Goal: Transaction & Acquisition: Purchase product/service

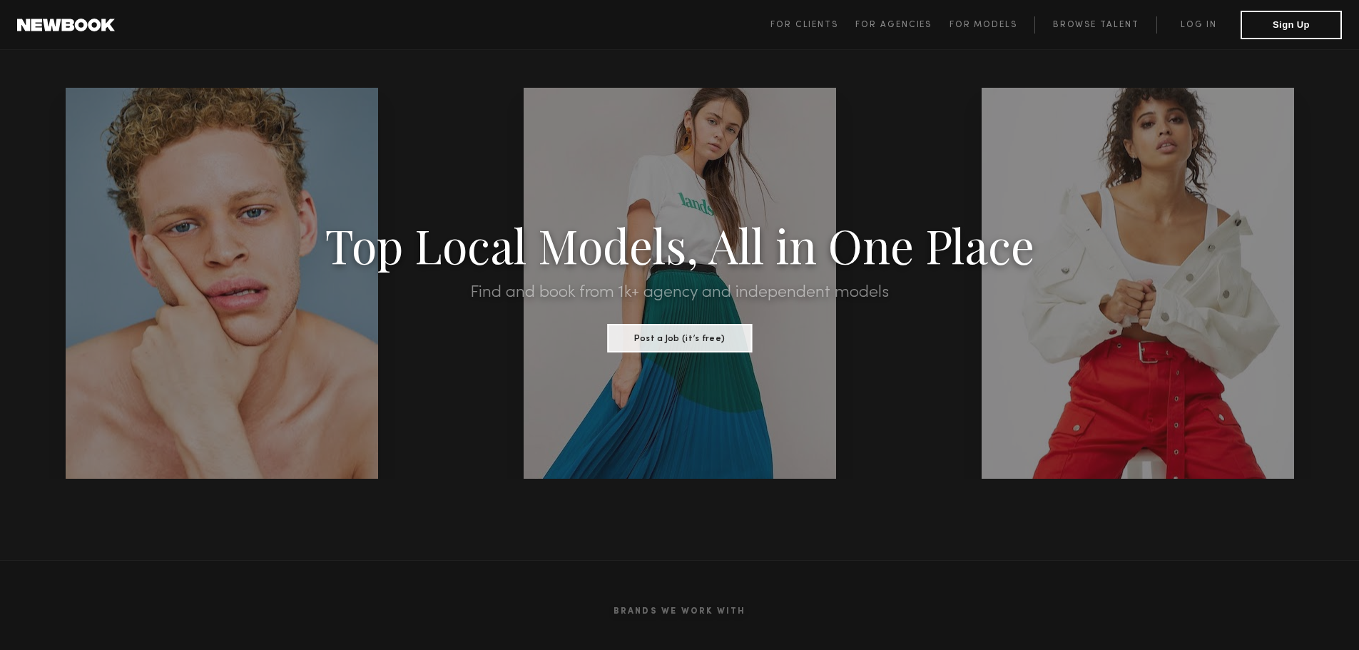
drag, startPoint x: 583, startPoint y: 247, endPoint x: 597, endPoint y: 240, distance: 15.0
click at [586, 247] on h1 "Top Local Models, All in One Place" at bounding box center [679, 245] width 1155 height 44
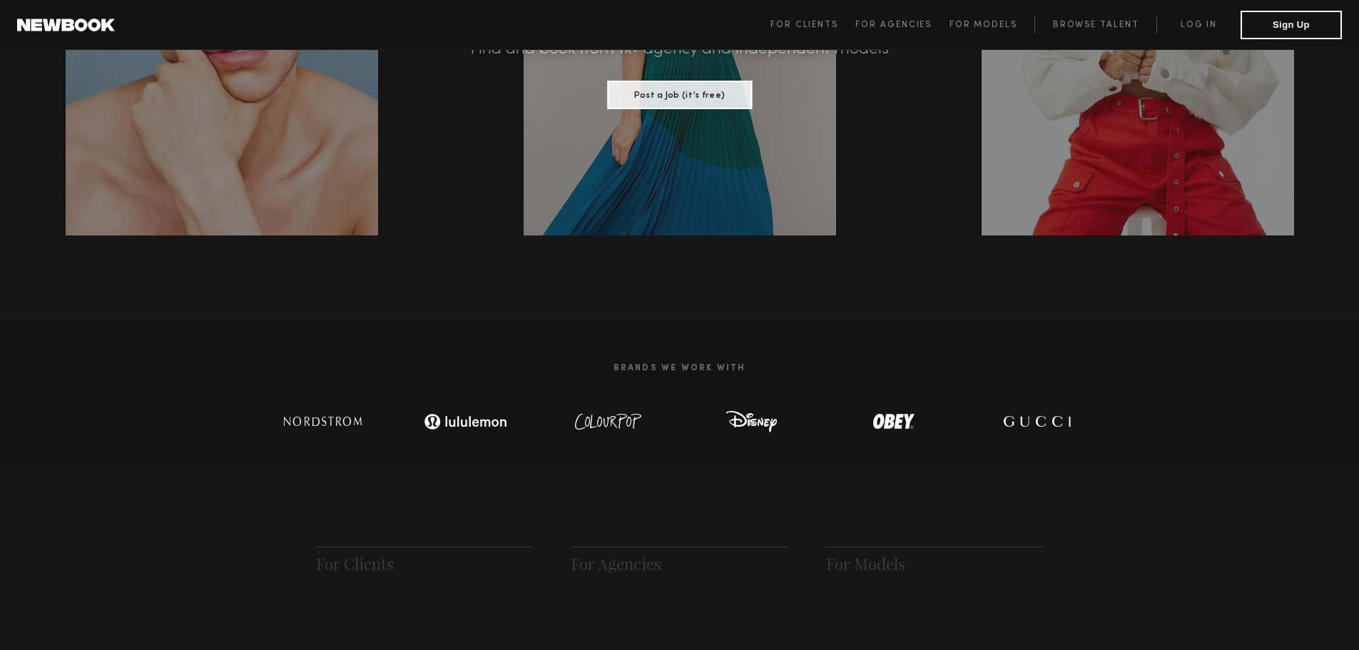
scroll to position [143, 0]
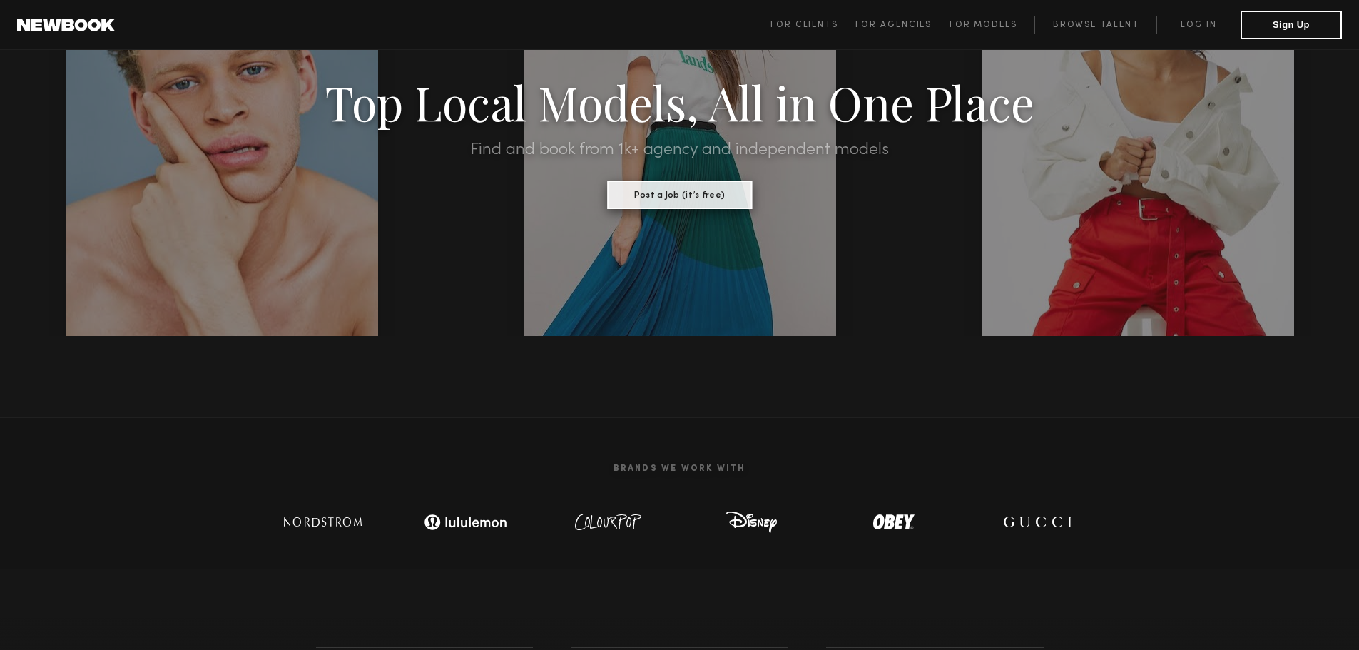
click at [705, 197] on button "Post a Job (it’s free)" at bounding box center [679, 194] width 145 height 29
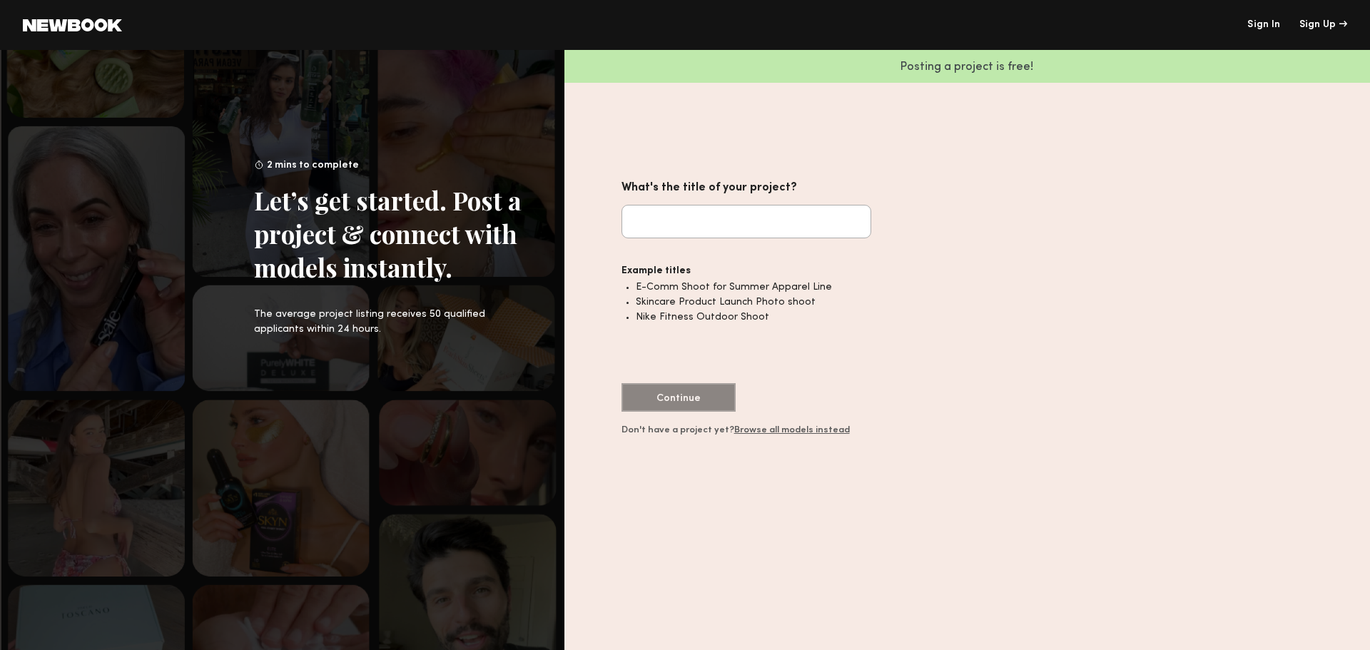
click at [690, 224] on input "What's the title of your project?" at bounding box center [746, 222] width 250 height 34
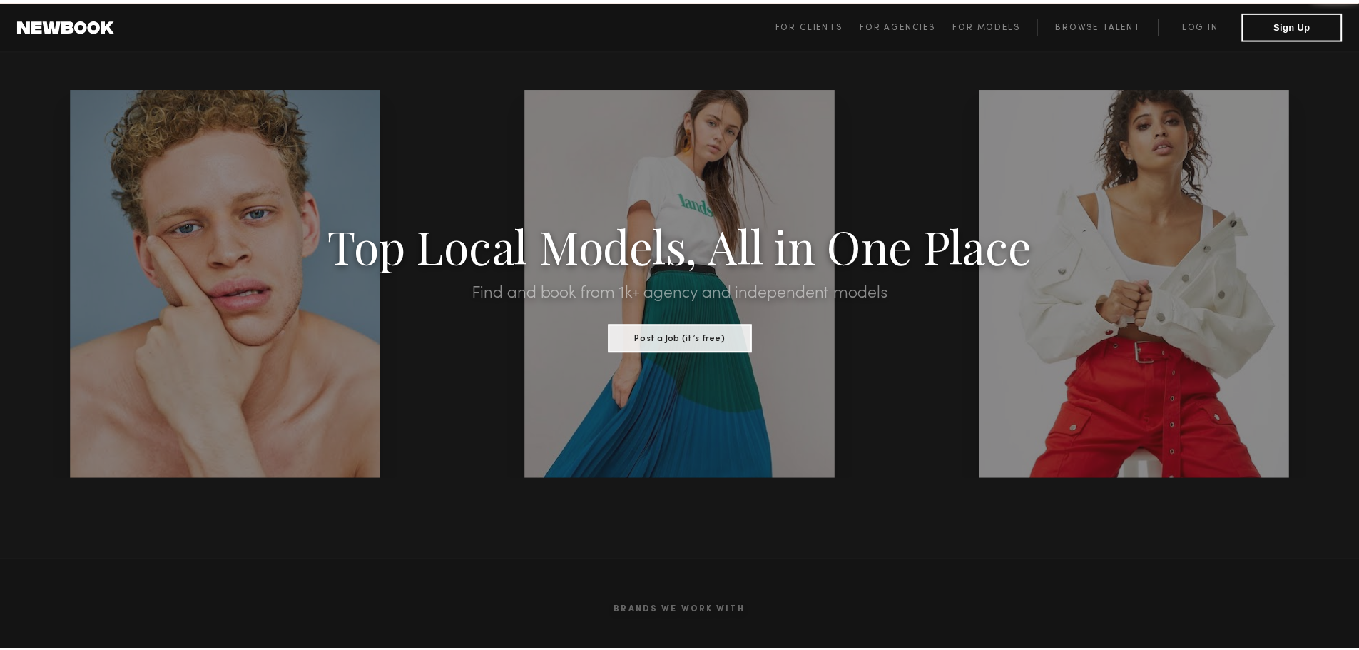
scroll to position [143, 0]
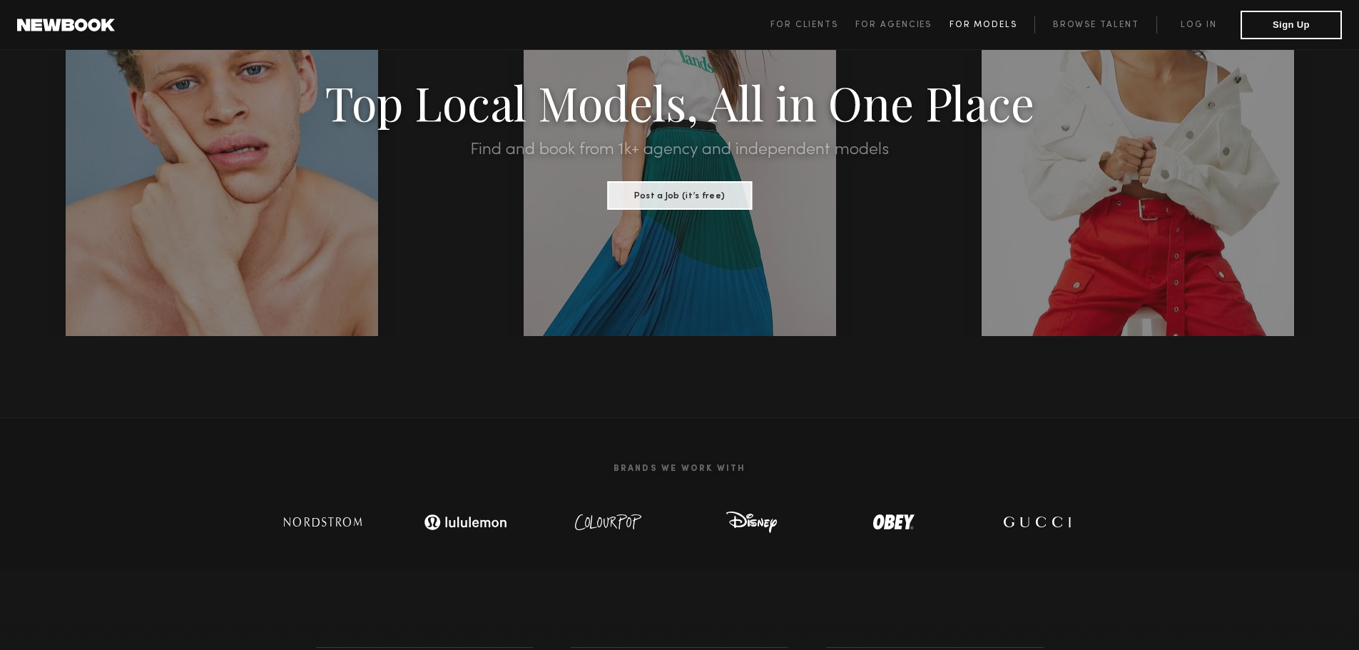
click at [965, 21] on span "For Models" at bounding box center [983, 25] width 68 height 9
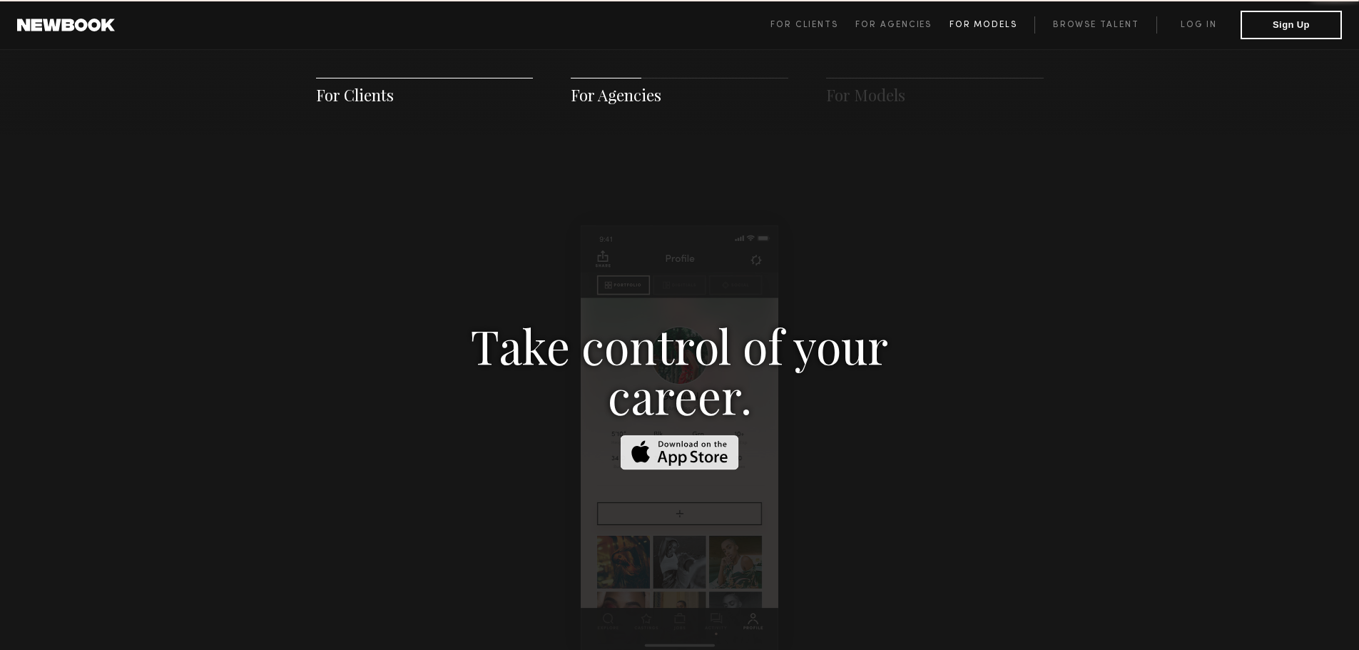
scroll to position [2053, 0]
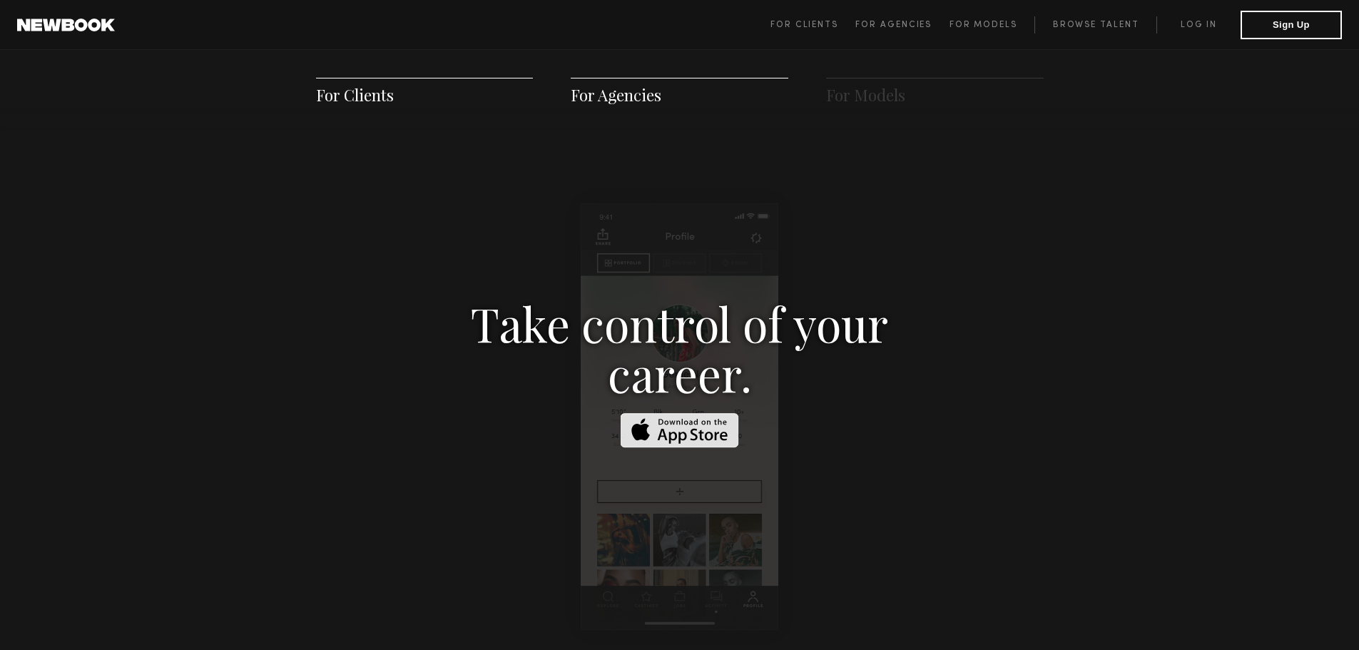
click at [616, 93] on span "For Agencies" at bounding box center [616, 94] width 91 height 21
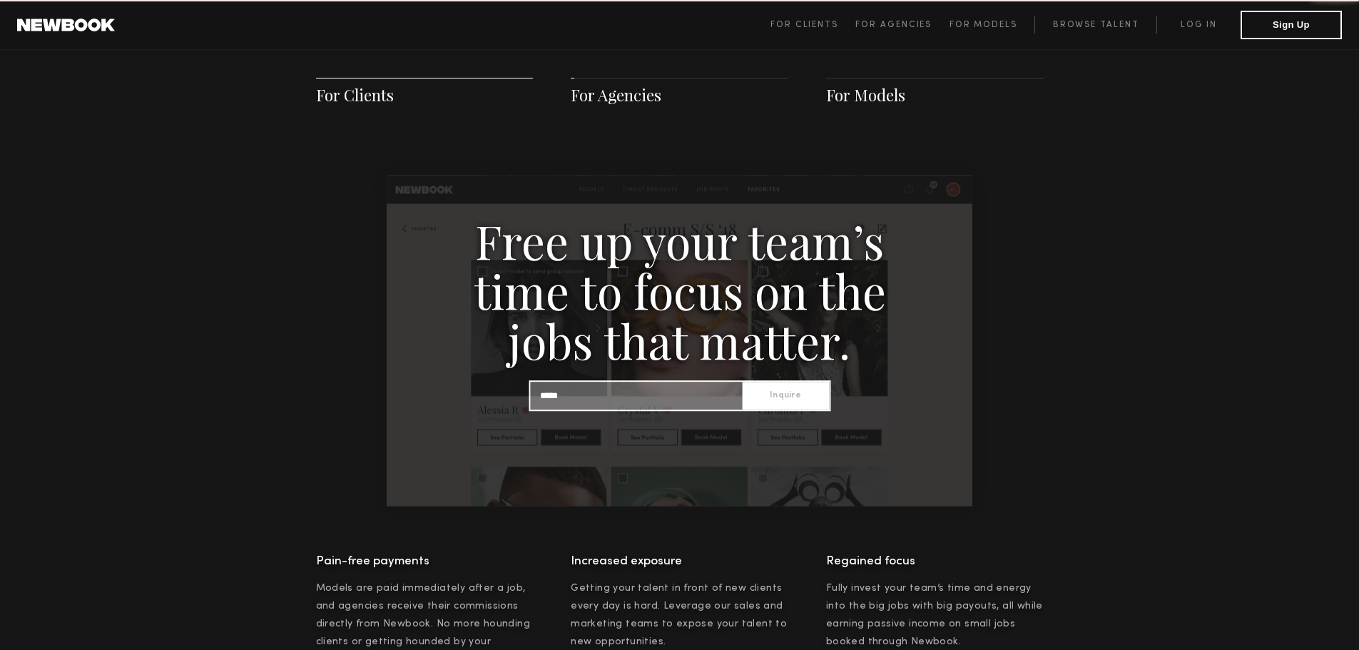
scroll to position [1374, 0]
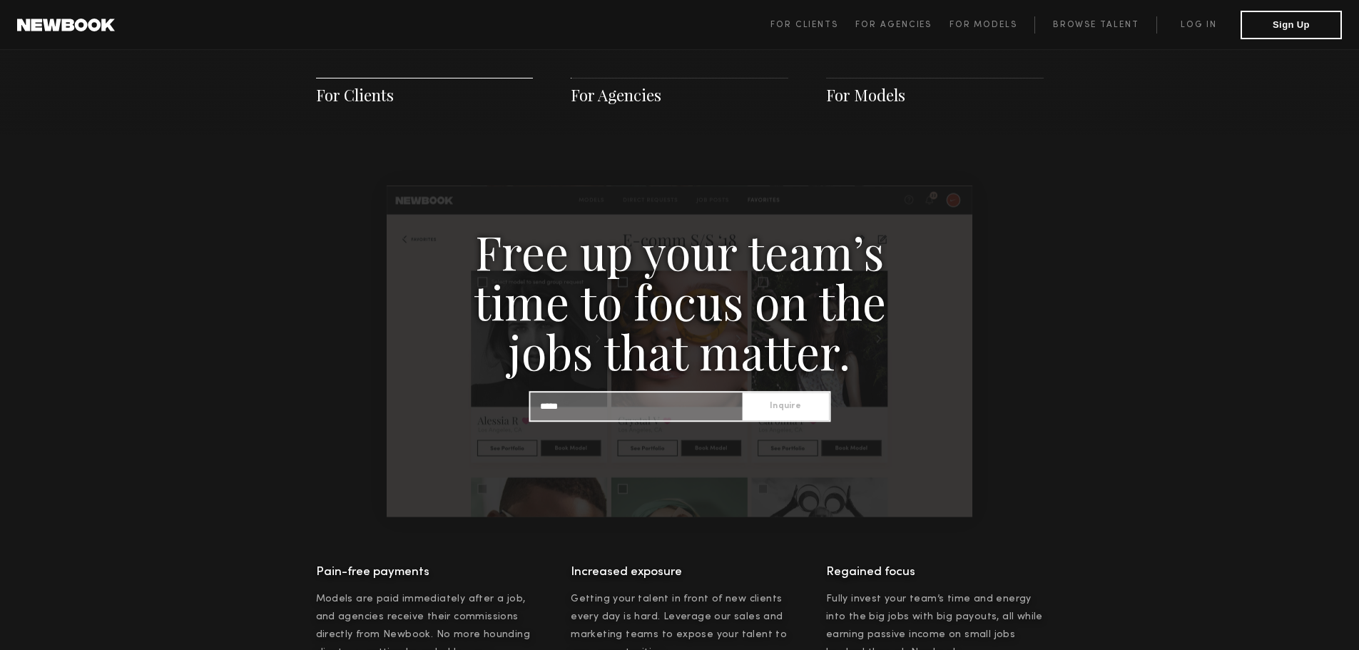
click at [878, 93] on span "For Models" at bounding box center [865, 94] width 79 height 21
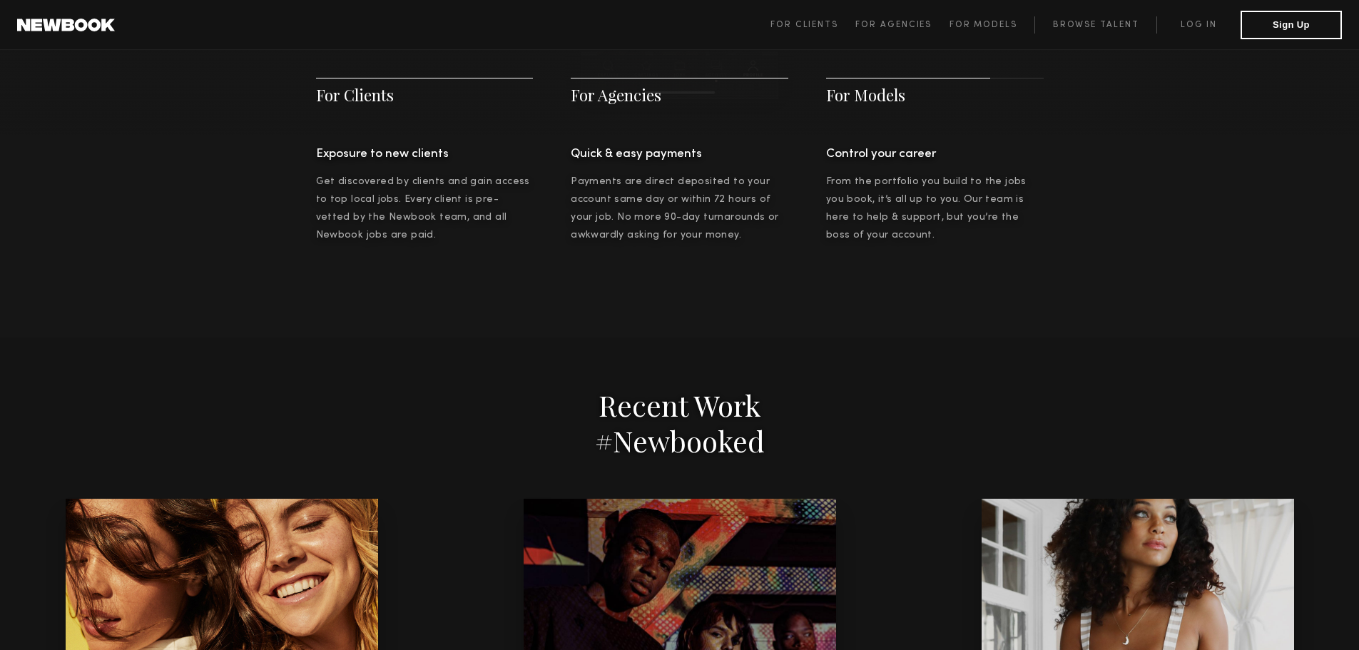
scroll to position [2552, 0]
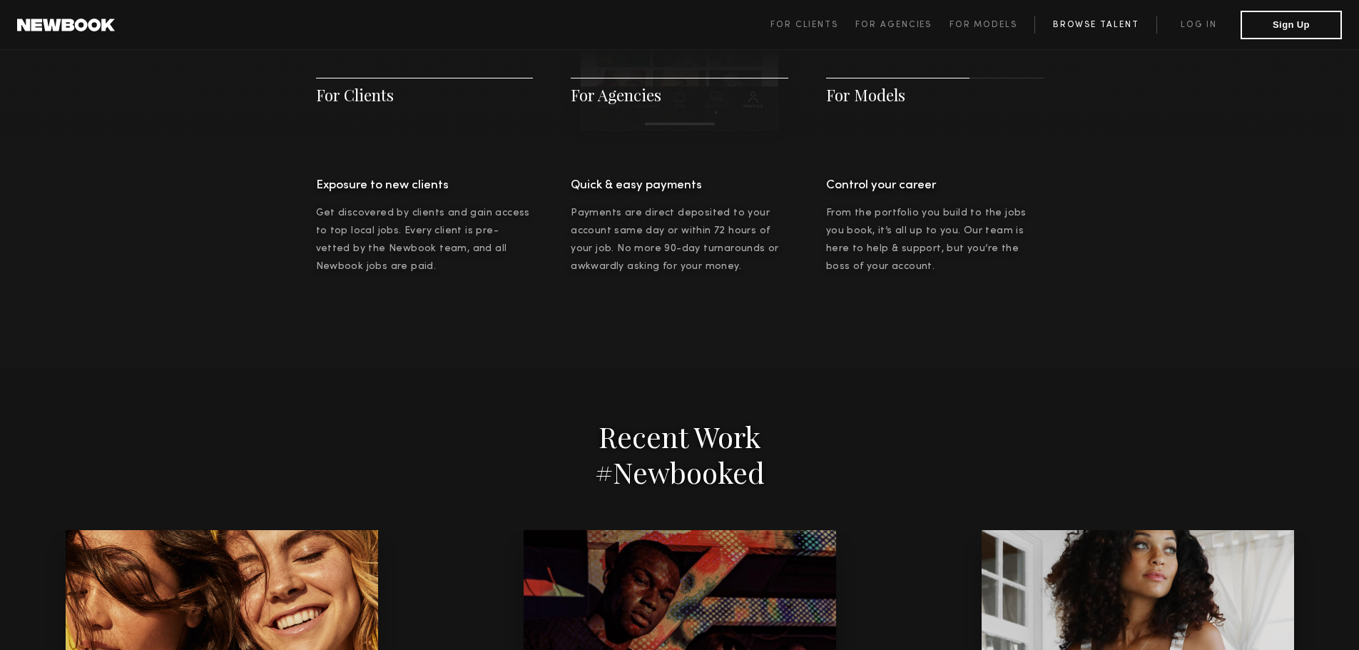
click at [1104, 24] on link "Browse Talent" at bounding box center [1095, 24] width 122 height 17
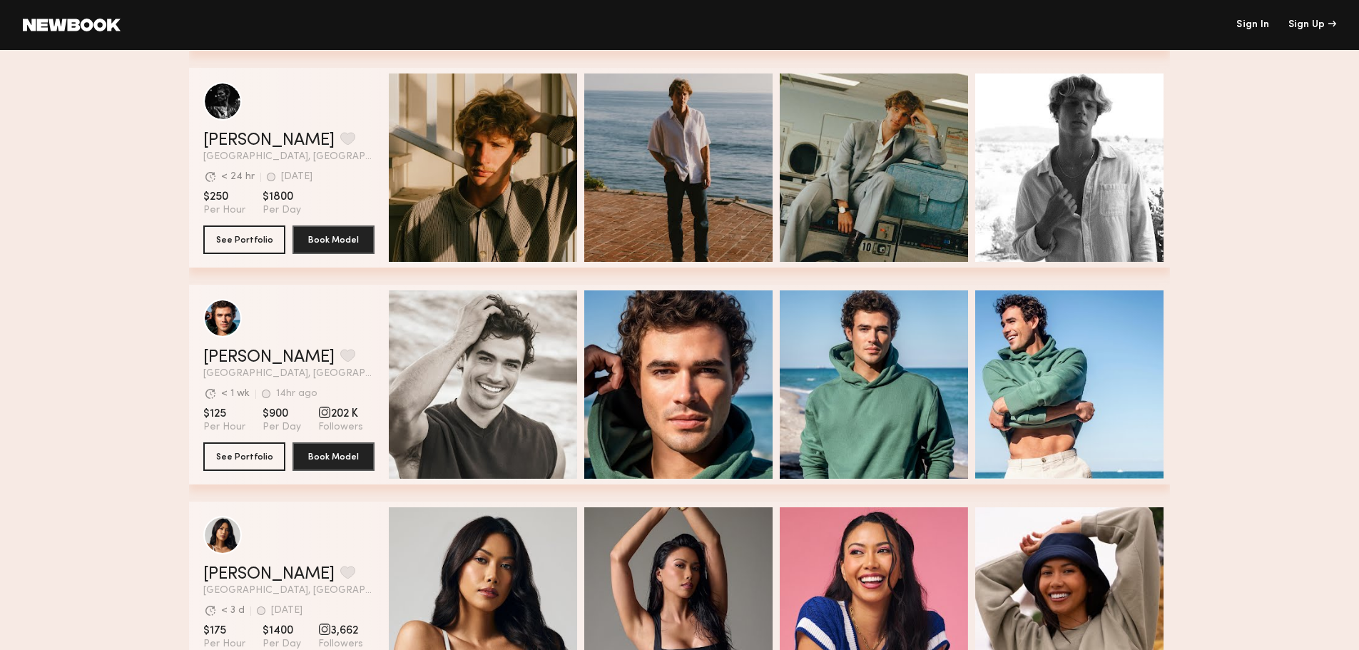
scroll to position [3138, 0]
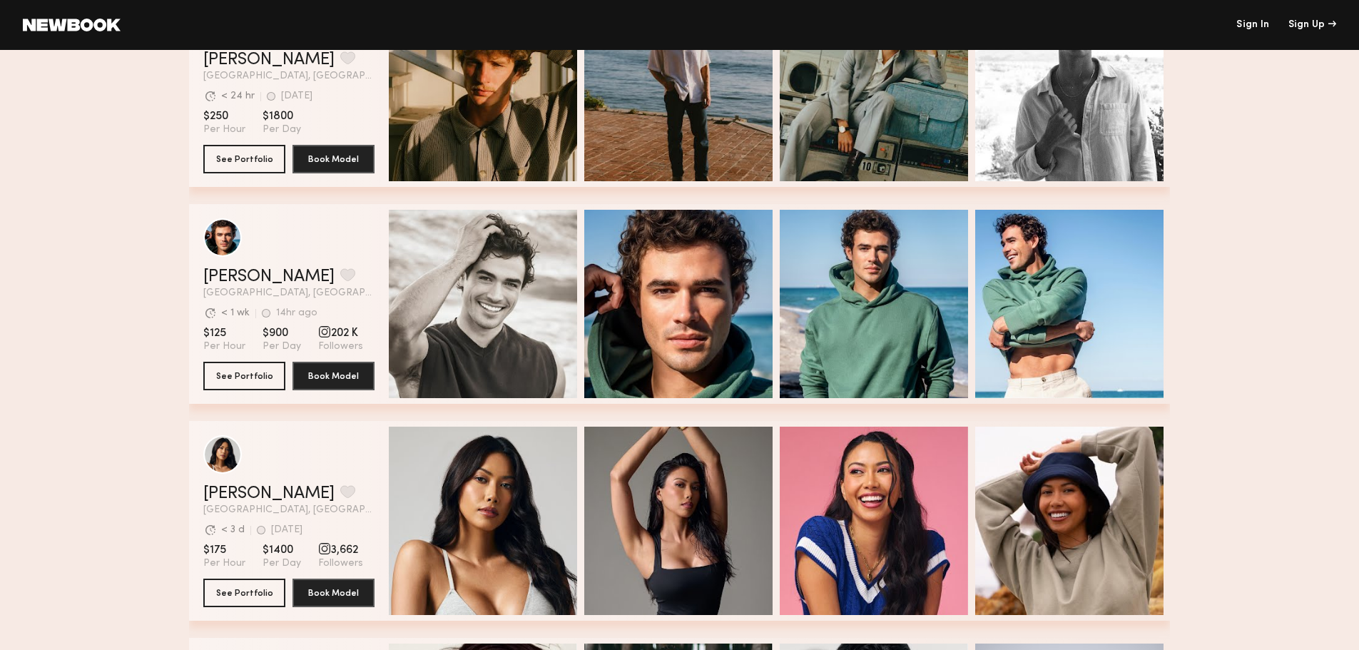
click at [330, 327] on span "202 K" at bounding box center [340, 333] width 45 height 14
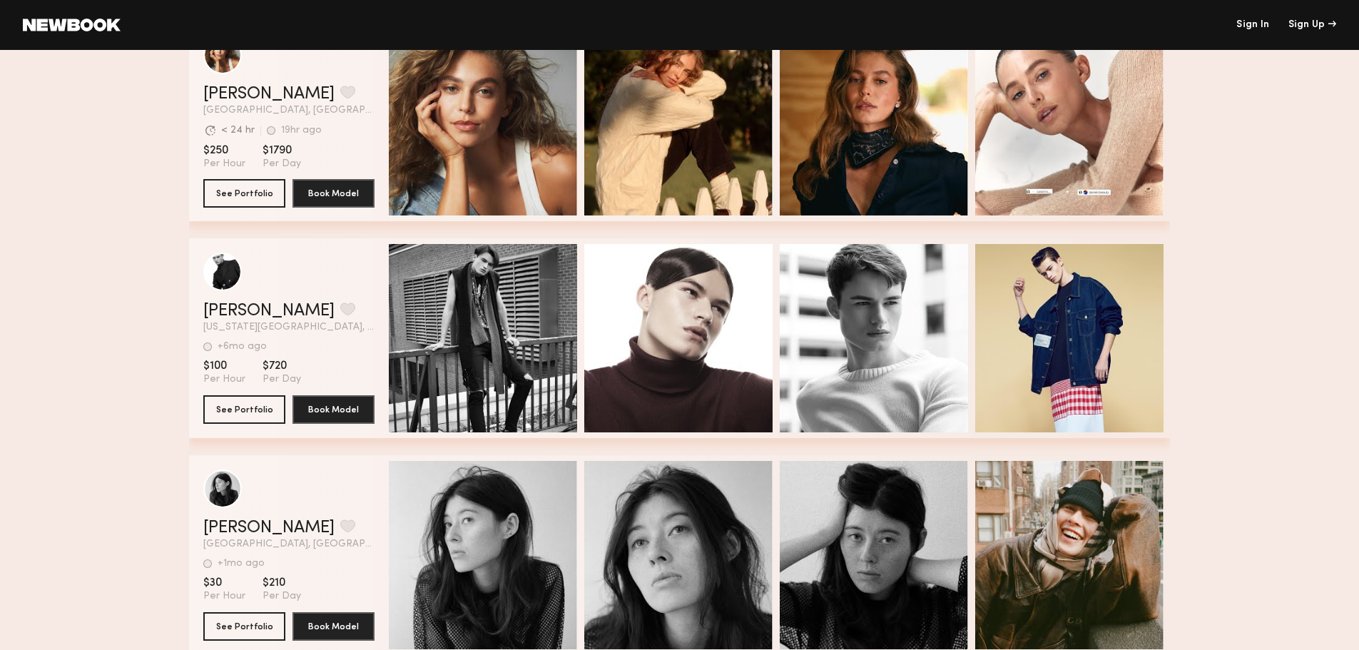
scroll to position [4176, 0]
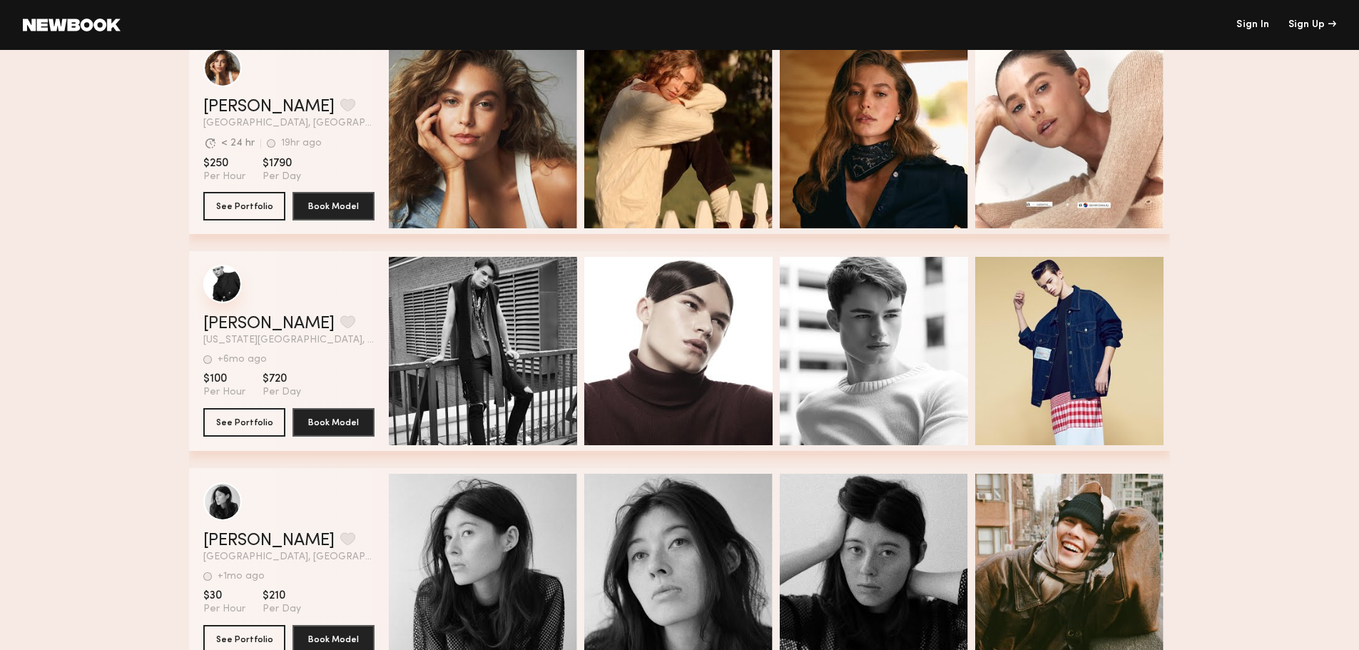
click at [232, 287] on div "grid" at bounding box center [222, 284] width 39 height 39
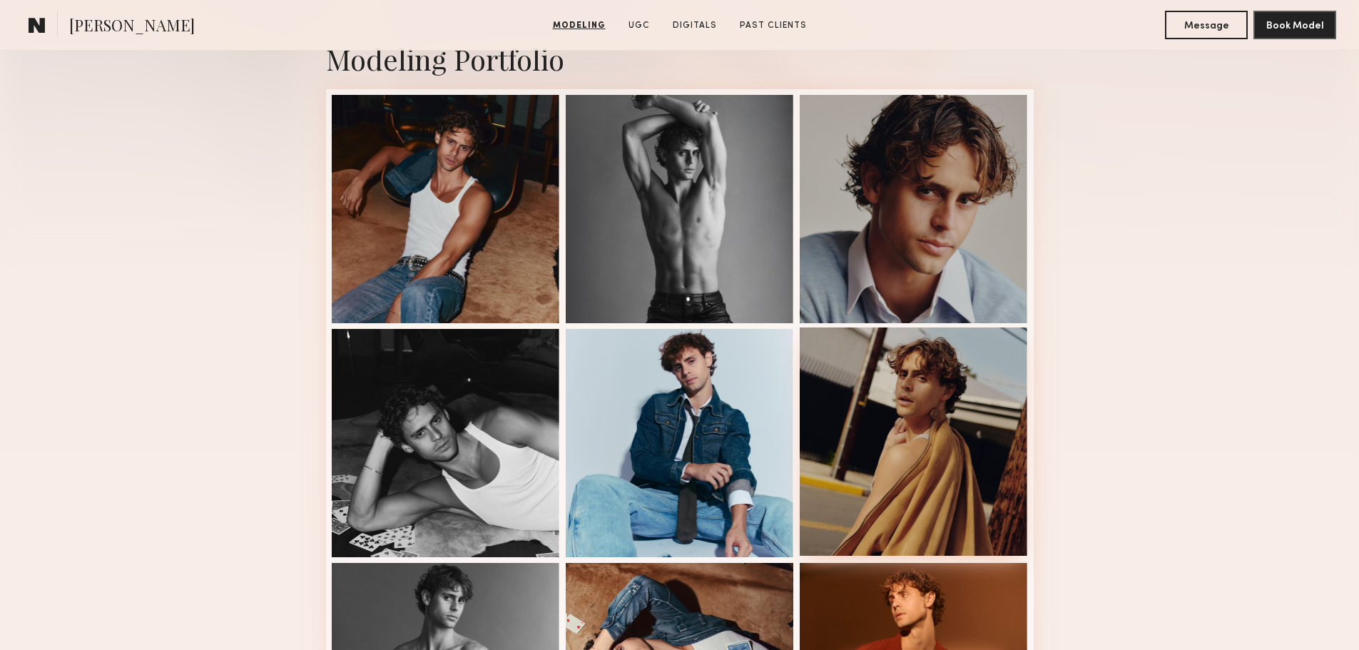
scroll to position [143, 0]
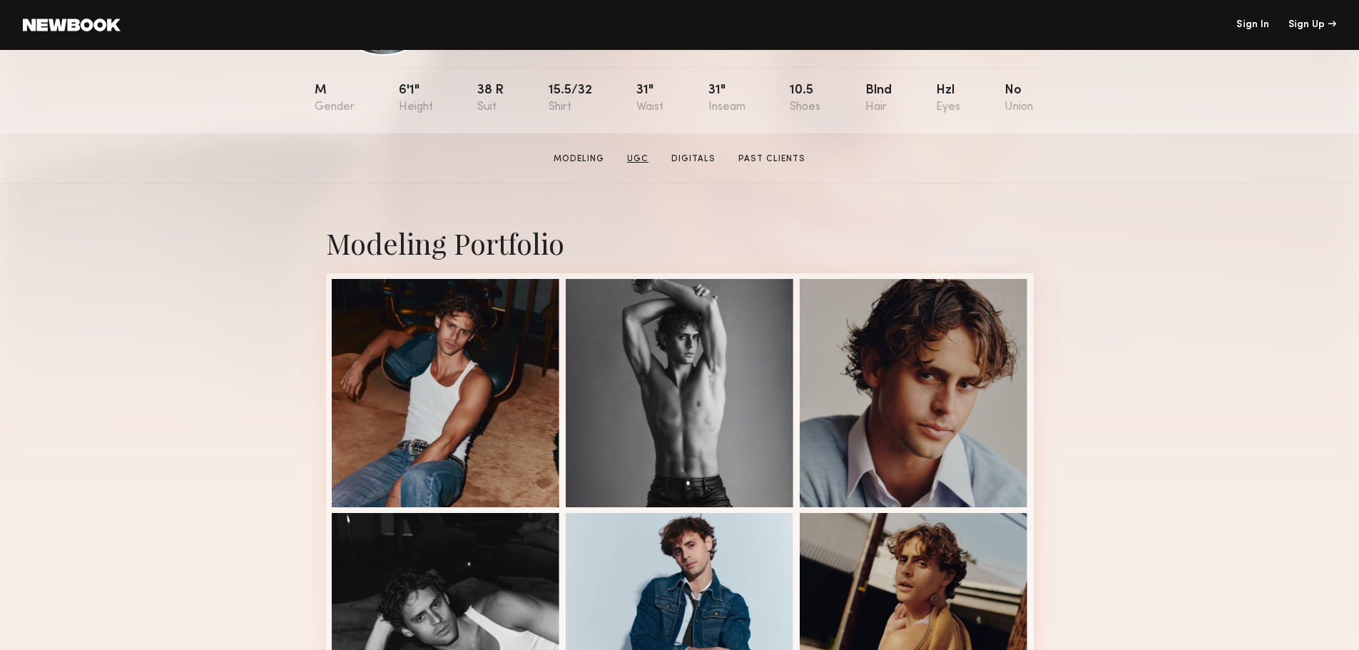
click at [631, 164] on link "UGC" at bounding box center [637, 159] width 33 height 13
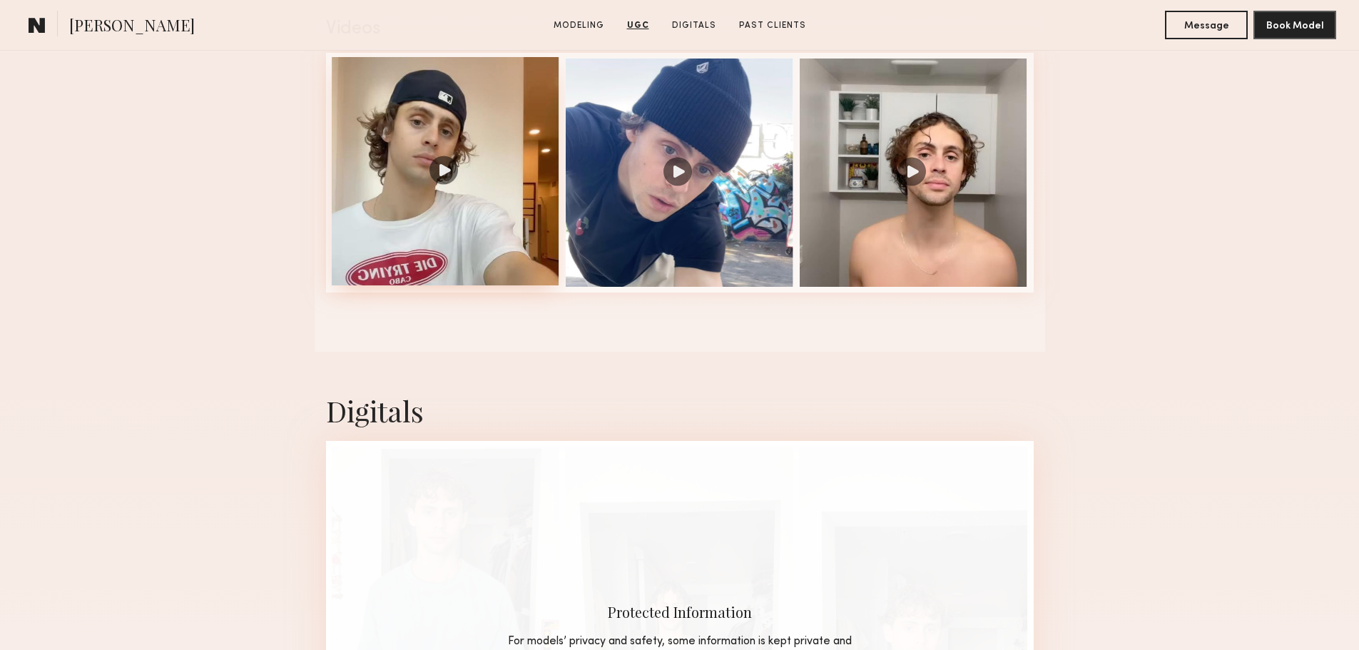
scroll to position [1499, 0]
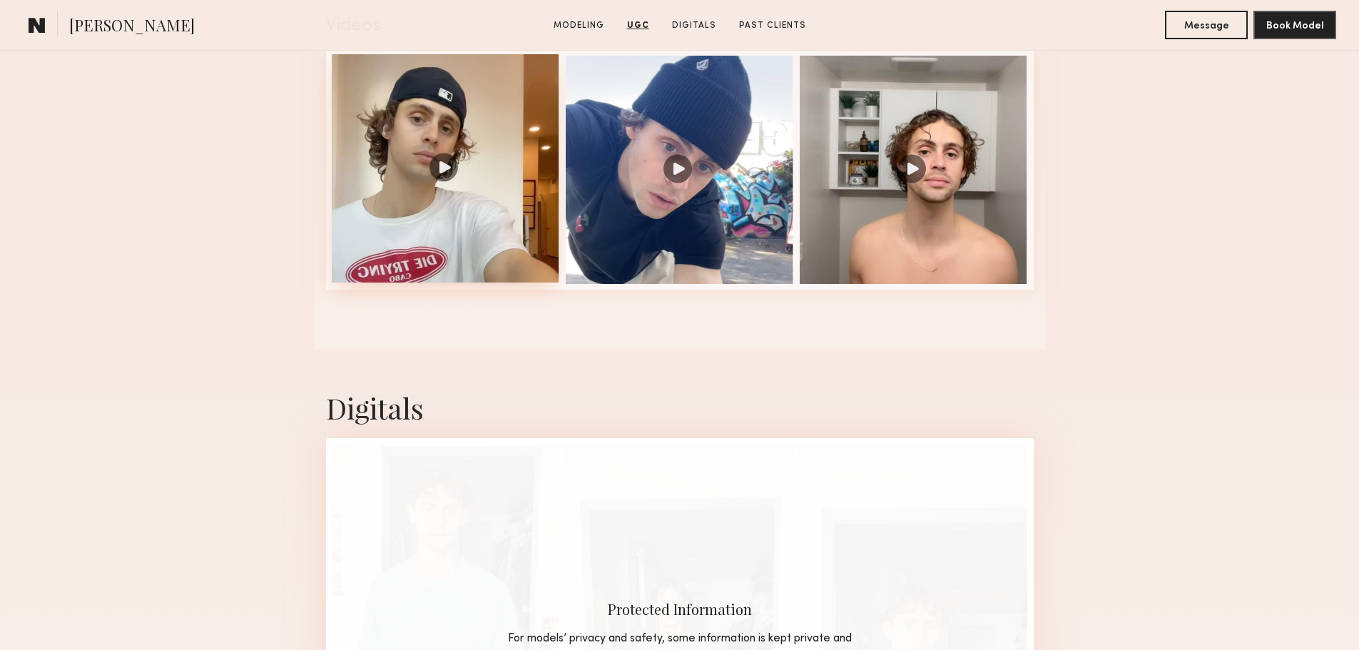
click at [437, 173] on div at bounding box center [446, 168] width 228 height 228
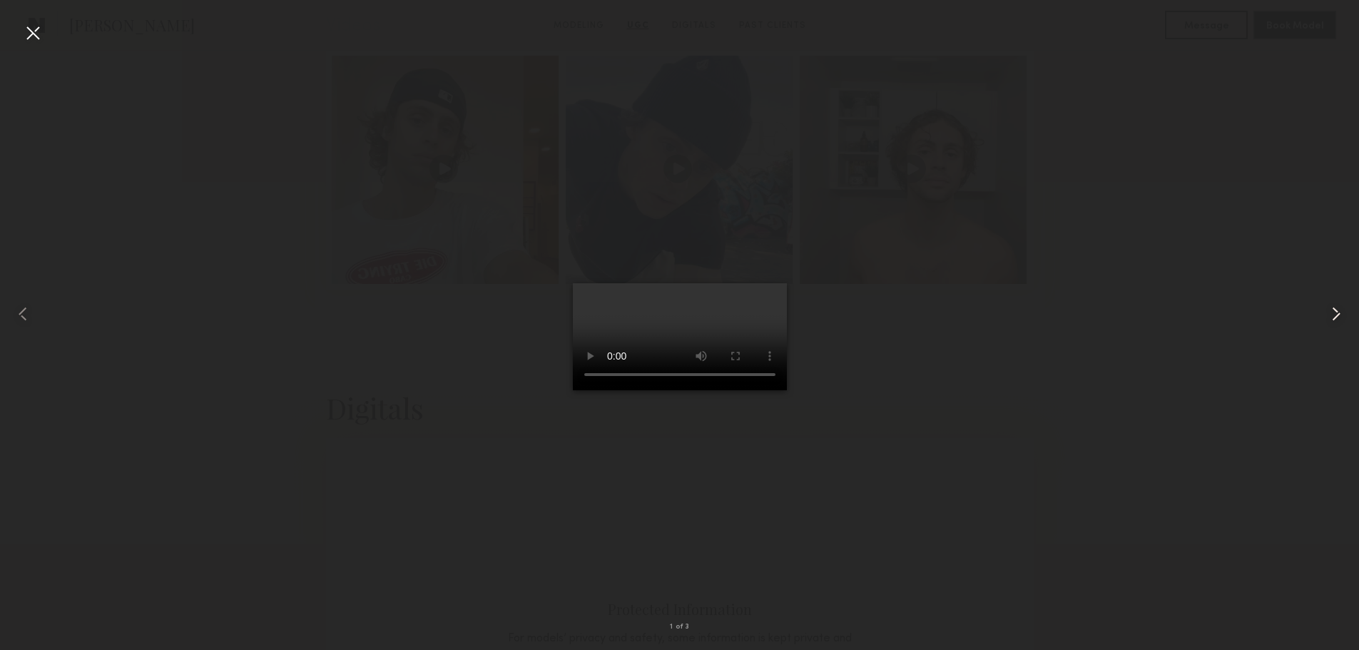
click at [1341, 298] on div at bounding box center [1332, 313] width 54 height 581
click at [1339, 303] on div at bounding box center [1332, 313] width 54 height 581
click at [995, 427] on div at bounding box center [679, 313] width 1359 height 581
click at [16, 55] on div at bounding box center [27, 313] width 54 height 581
click at [31, 33] on div at bounding box center [32, 32] width 23 height 23
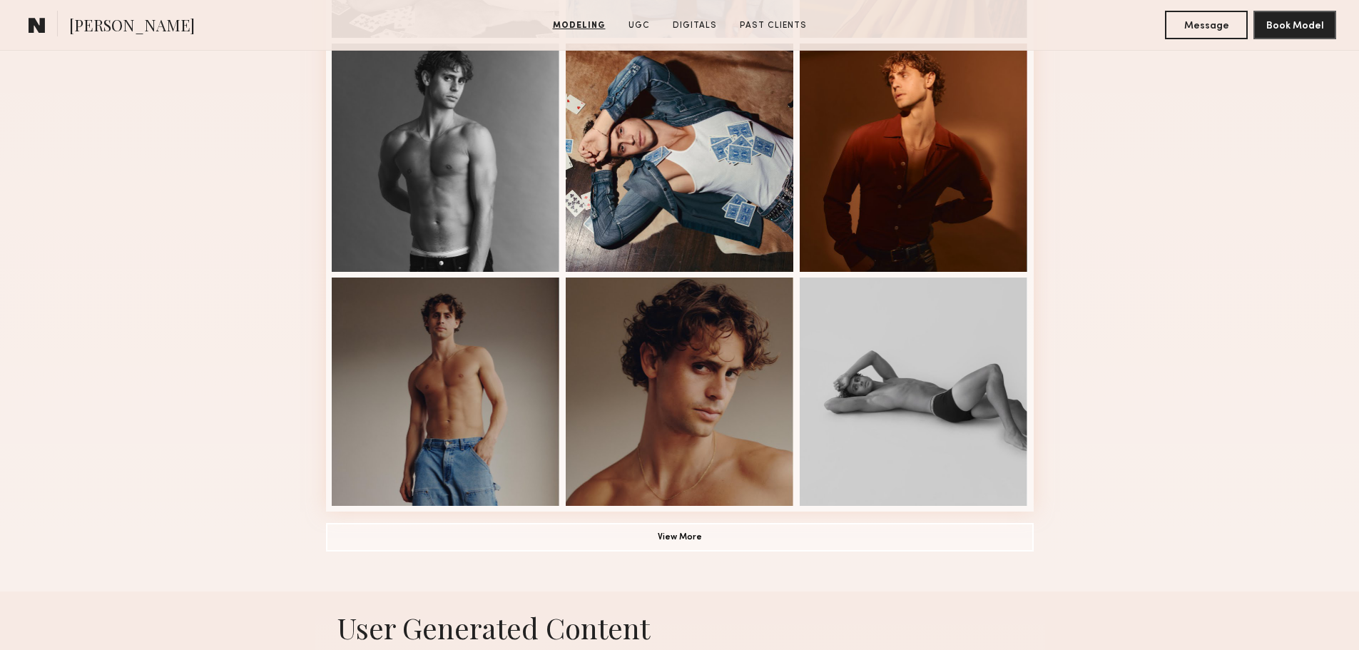
scroll to position [857, 0]
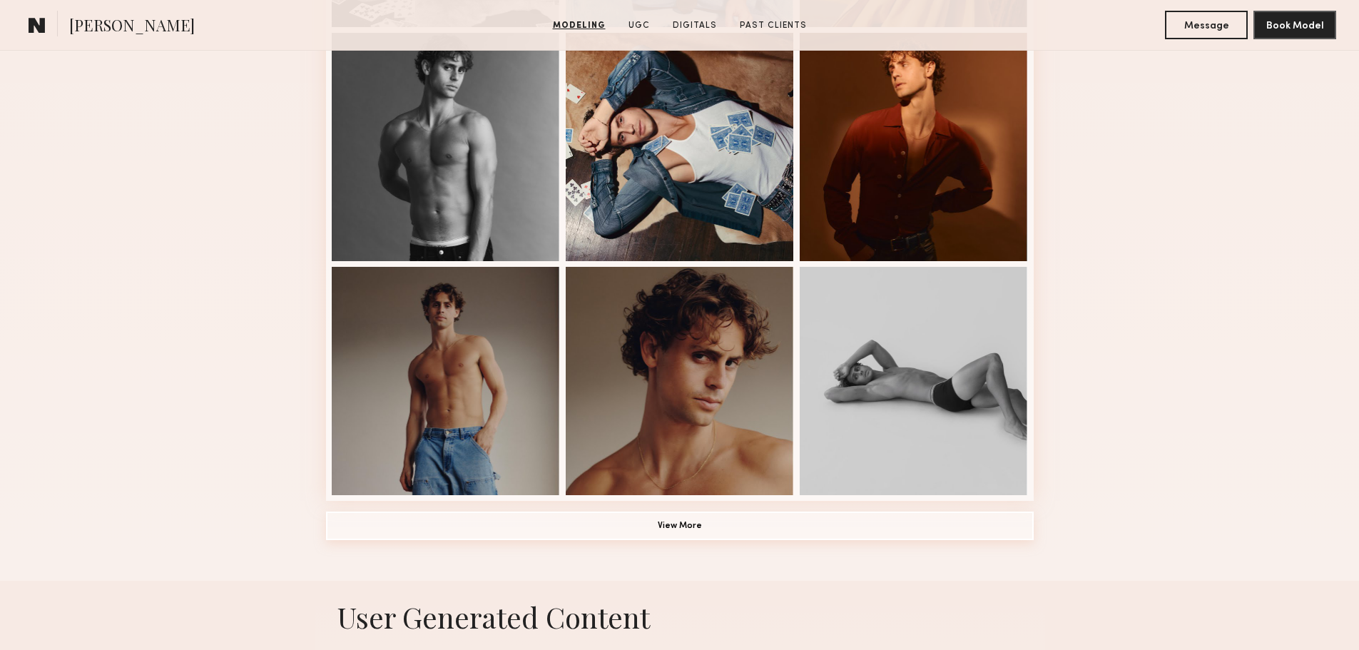
click at [682, 530] on button "View More" at bounding box center [680, 525] width 708 height 29
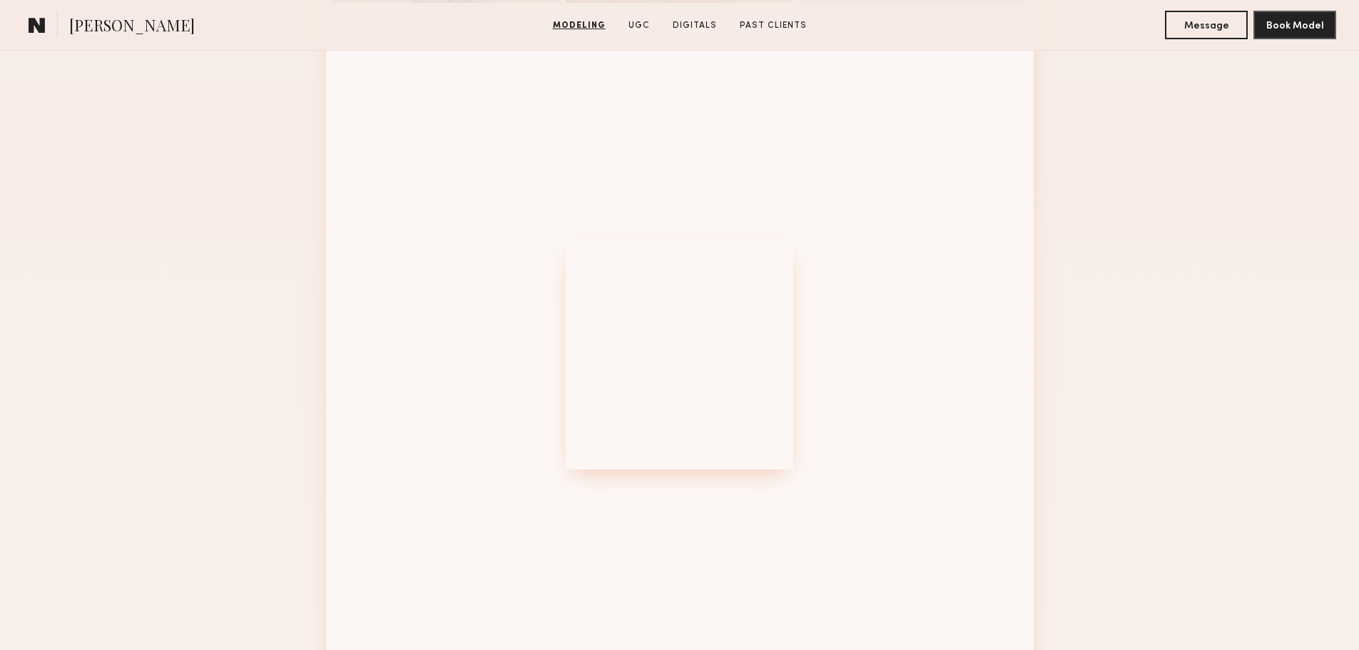
scroll to position [1427, 0]
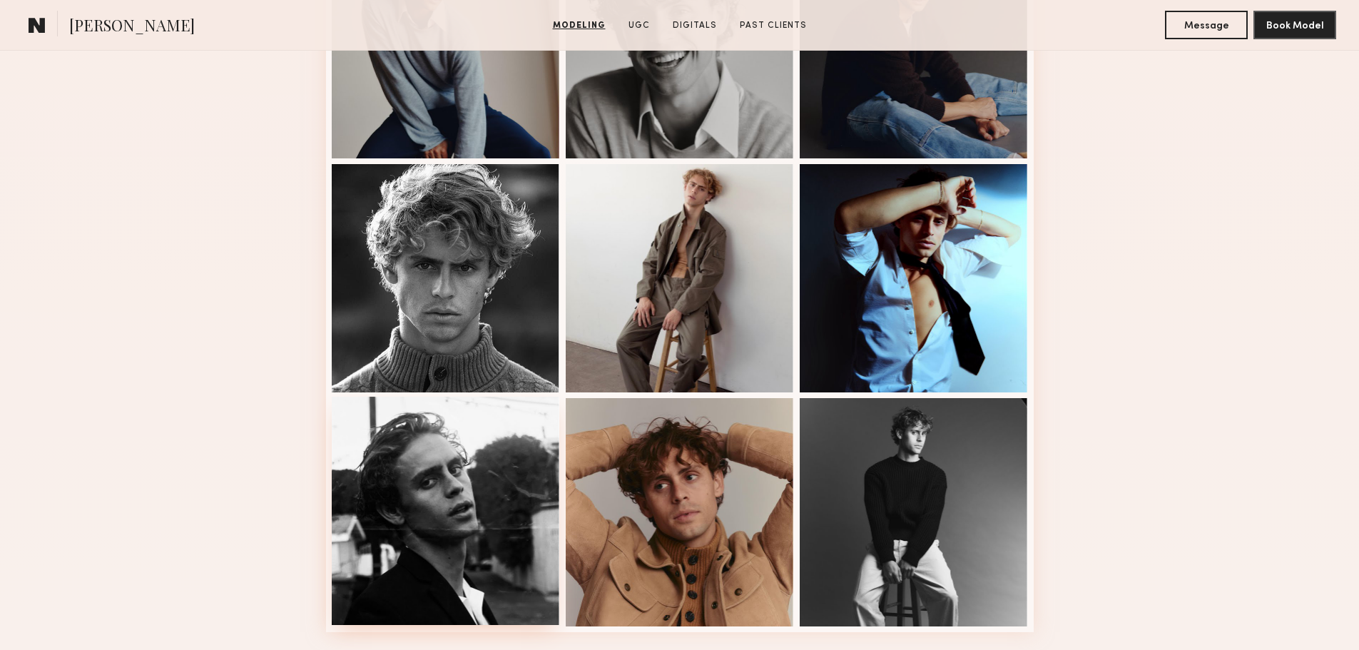
click at [480, 486] on div at bounding box center [446, 511] width 228 height 228
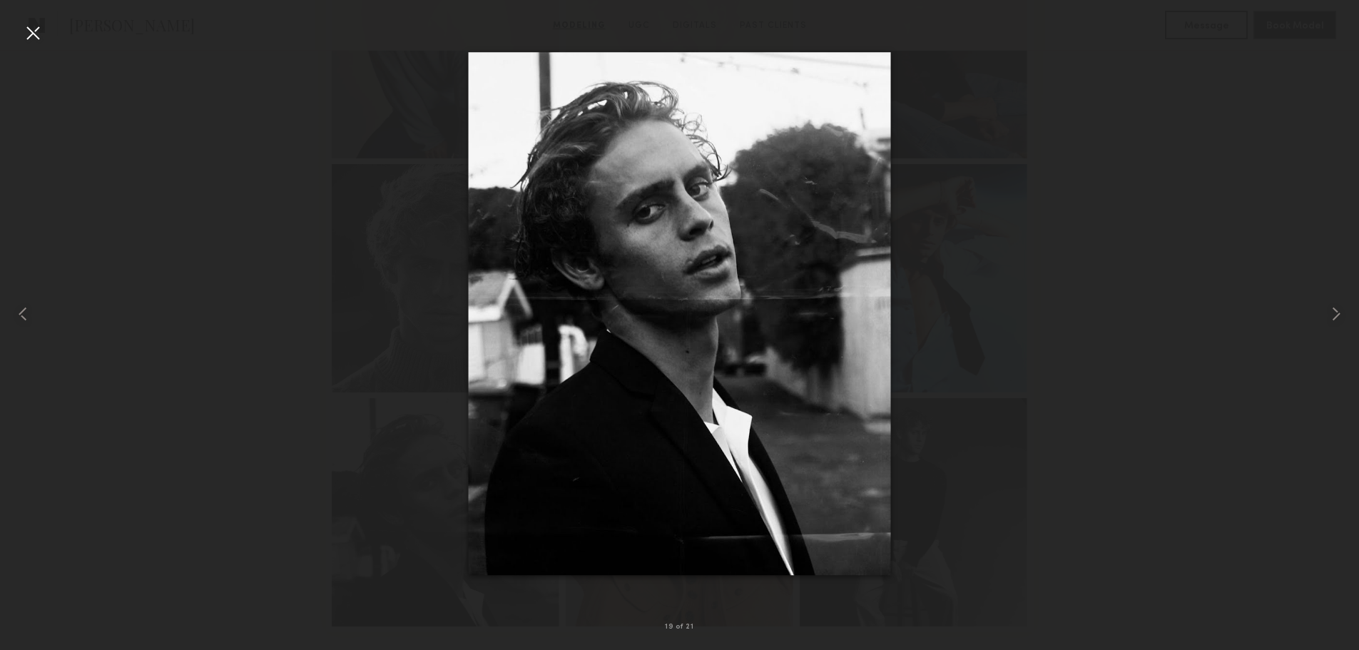
click at [30, 32] on div at bounding box center [32, 32] width 23 height 23
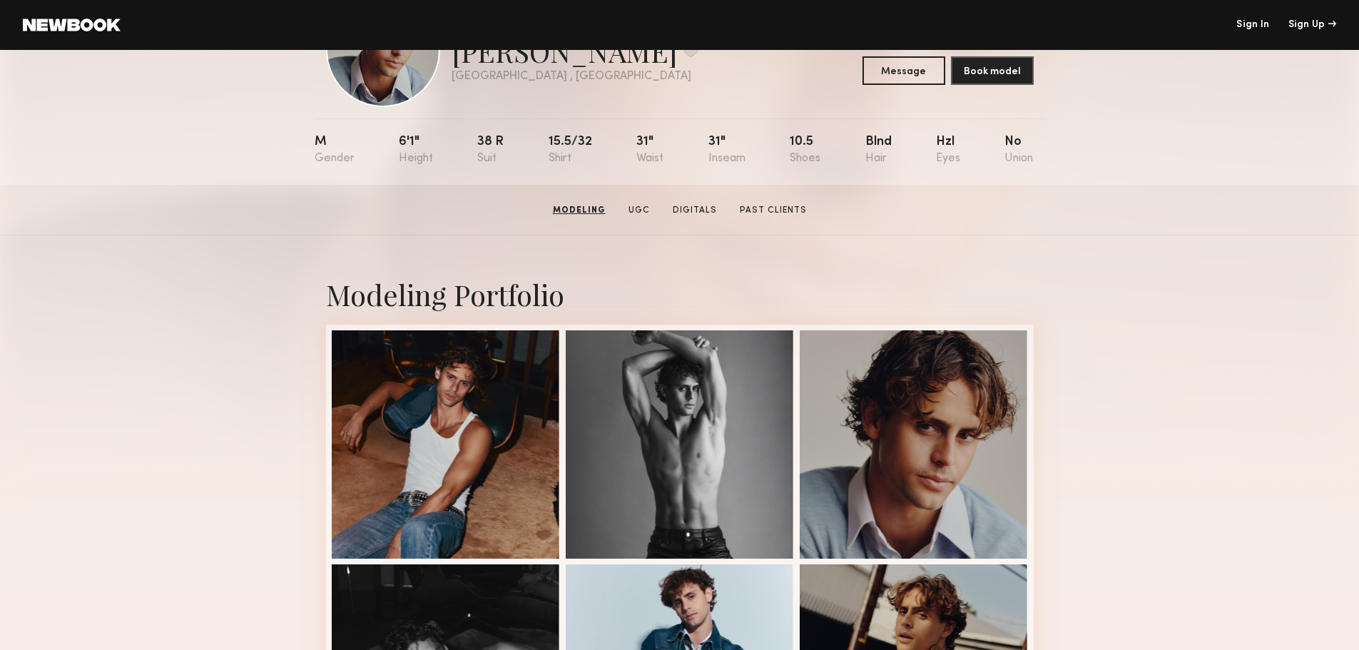
scroll to position [72, 0]
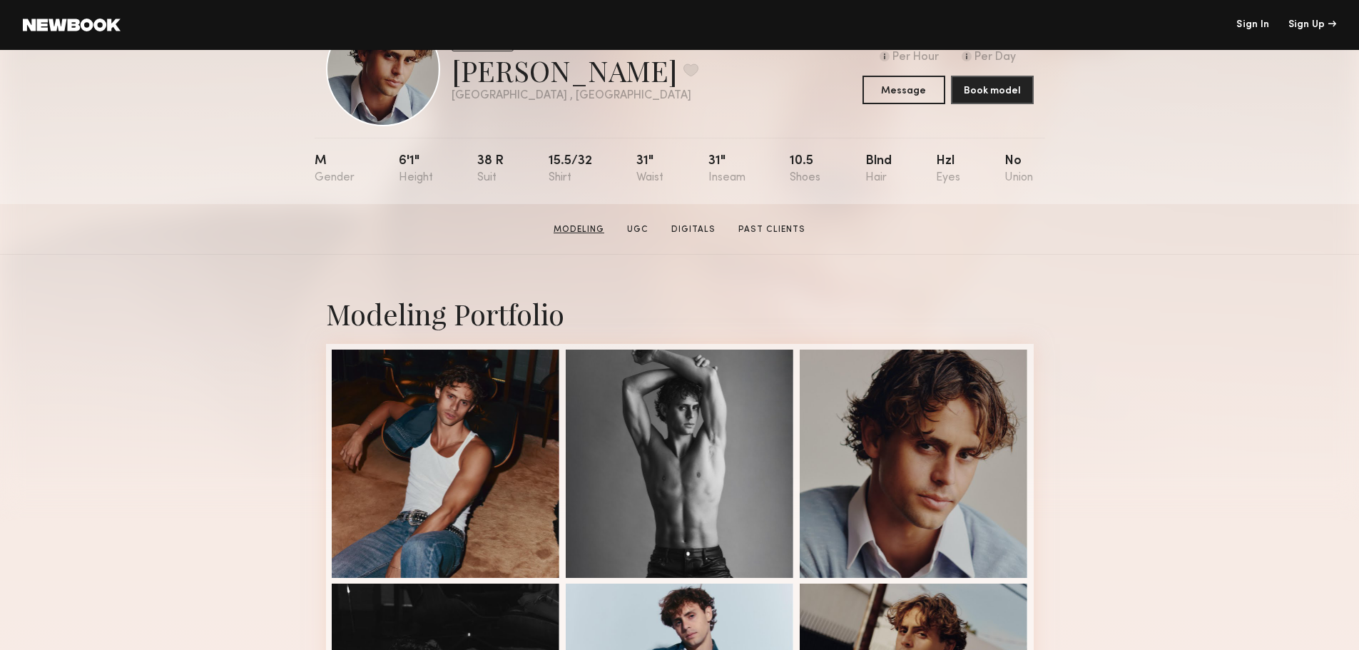
click at [594, 235] on link "Modeling" at bounding box center [579, 229] width 62 height 13
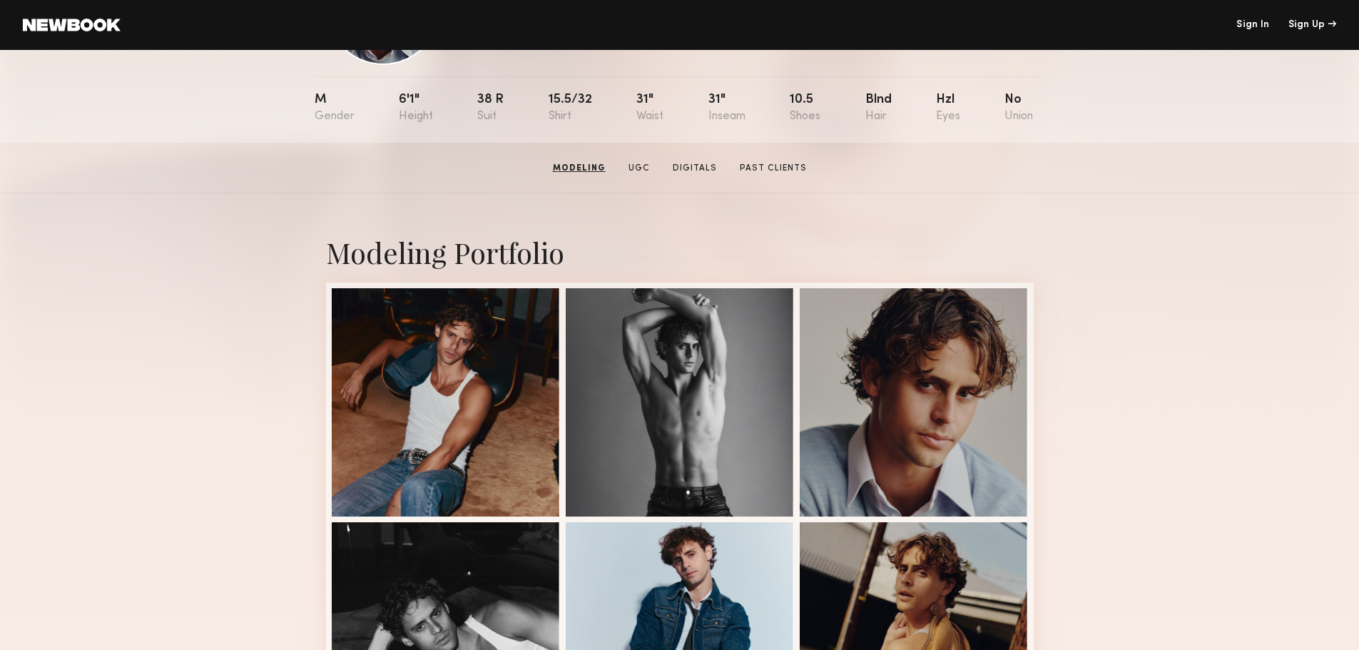
scroll to position [0, 0]
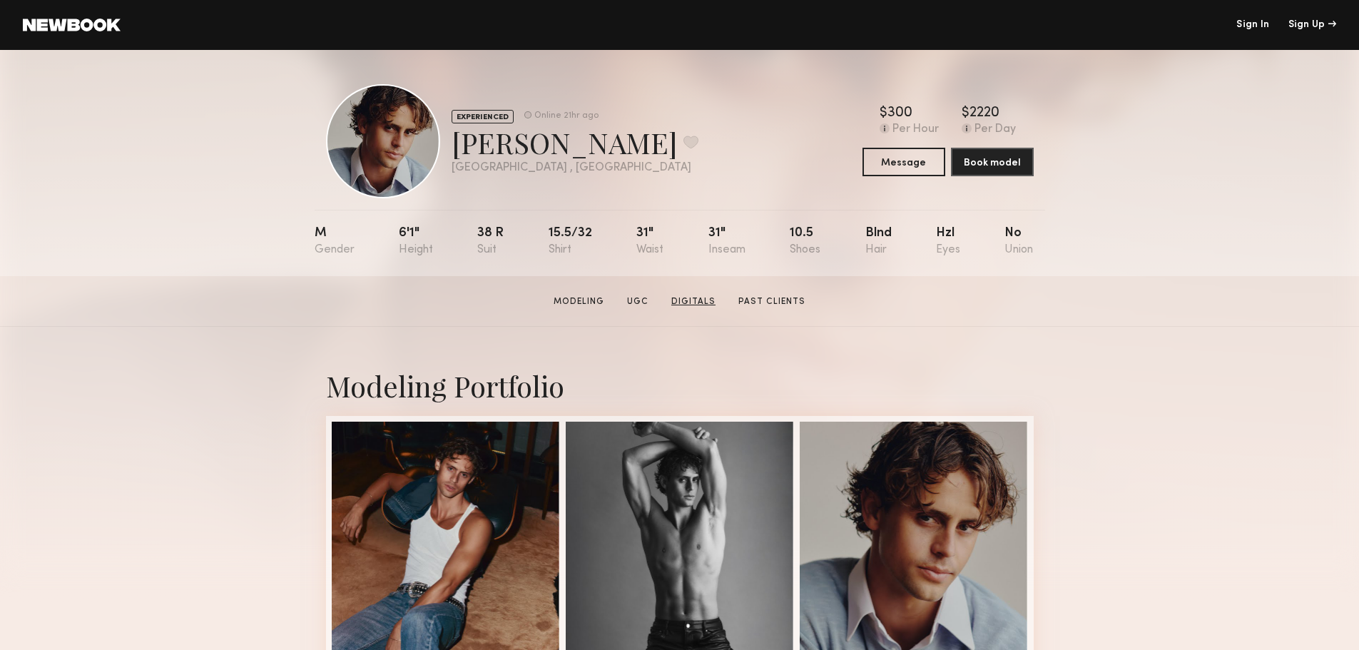
click at [688, 304] on link "Digitals" at bounding box center [694, 301] width 56 height 13
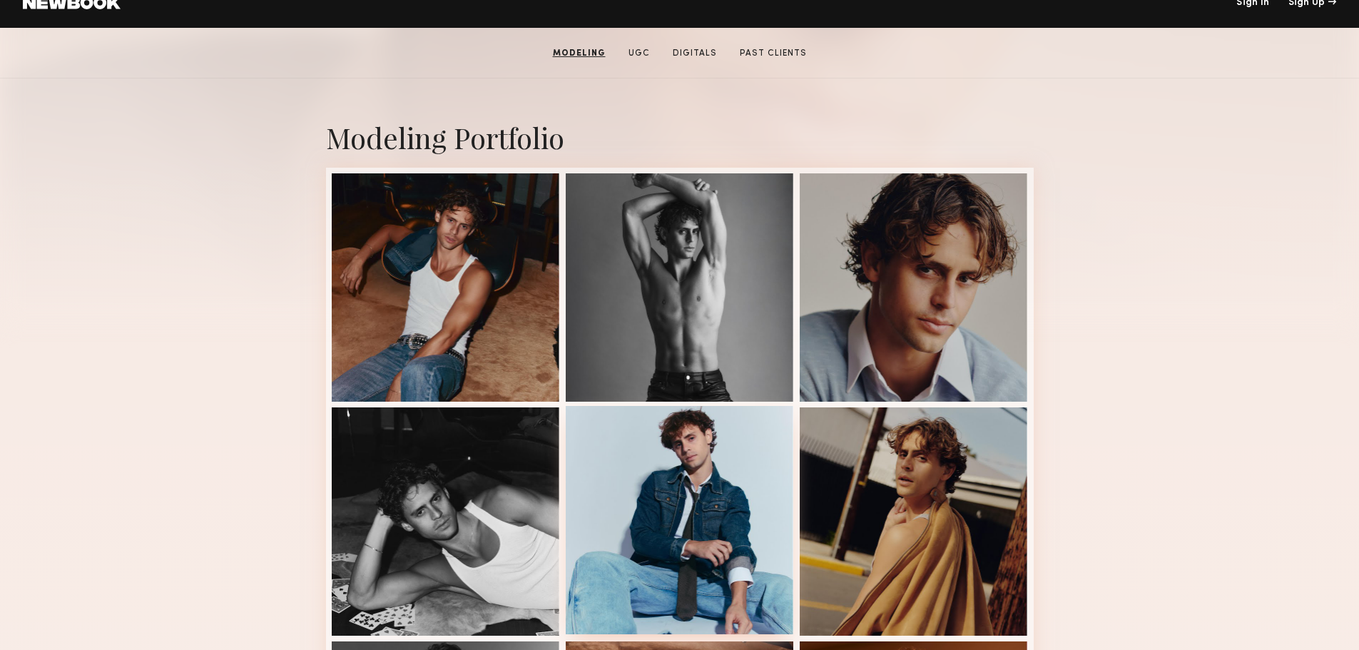
scroll to position [7, 0]
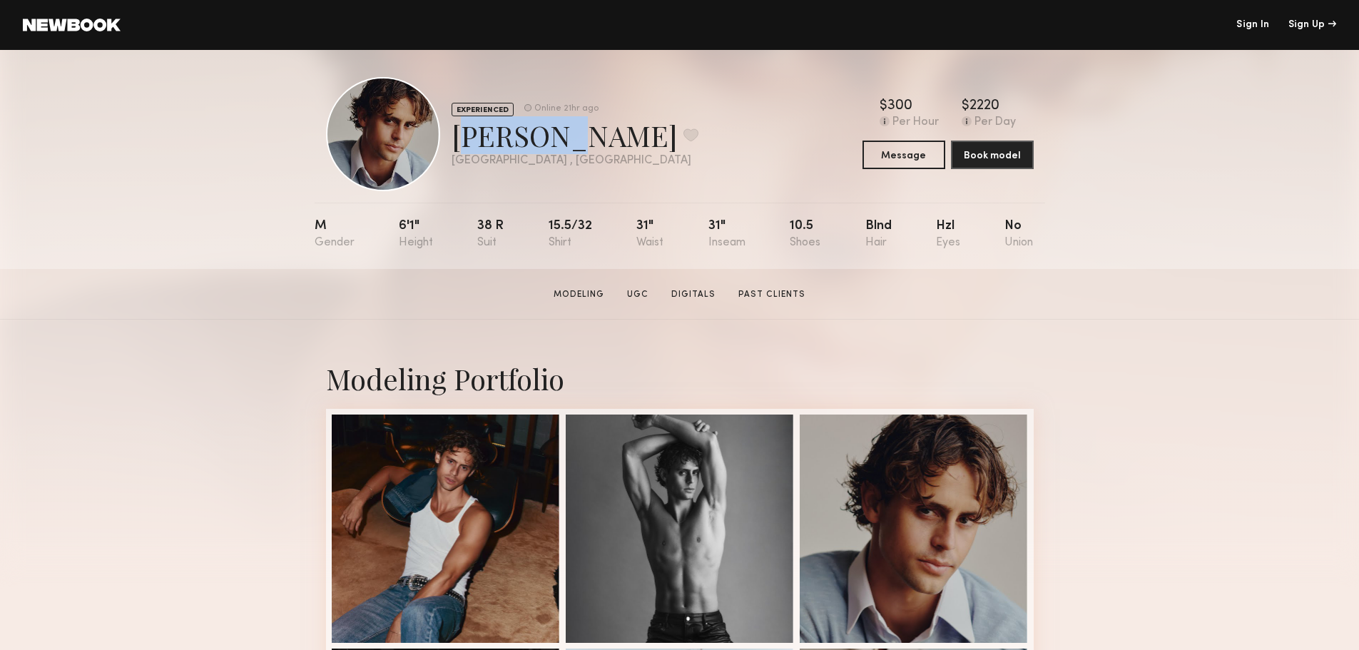
drag, startPoint x: 454, startPoint y: 126, endPoint x: 547, endPoint y: 129, distance: 93.5
click at [547, 129] on div "Ethan B. Favorite" at bounding box center [575, 135] width 247 height 38
copy div "Ethan B"
click at [519, 165] on div "Los Angeles , CA" at bounding box center [575, 161] width 247 height 12
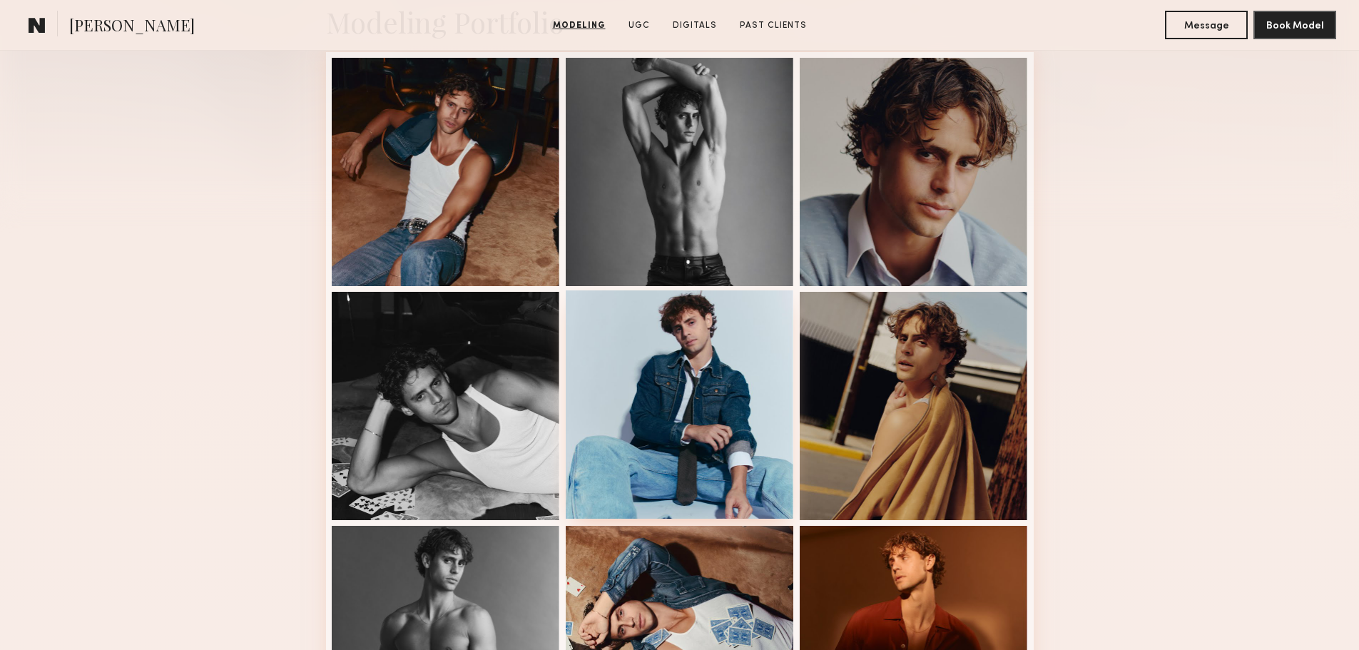
scroll to position [0, 0]
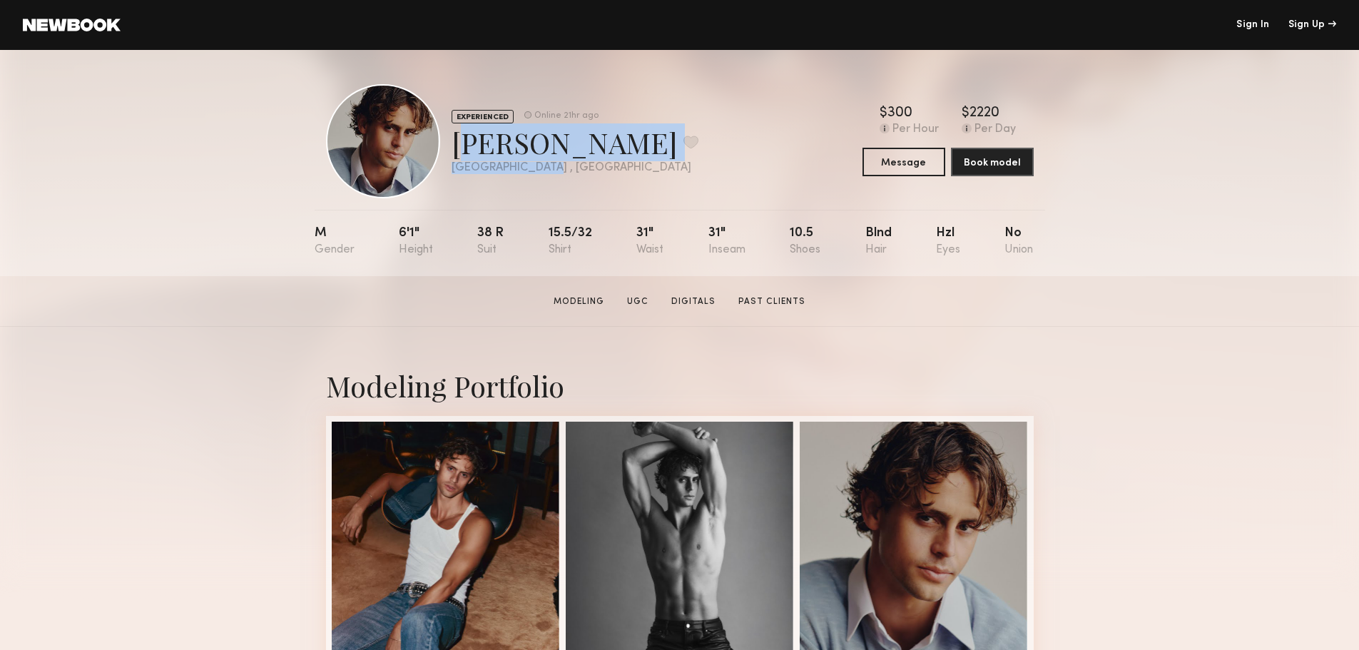
drag, startPoint x: 454, startPoint y: 142, endPoint x: 576, endPoint y: 165, distance: 124.1
click at [576, 165] on div "EXPERIENCED Online 21hr ago Ethan B. Favorite Los Angeles , CA Online 21hr ago" at bounding box center [575, 141] width 247 height 65
copy div "Ethan B. Favorite Los Angeles , CA"
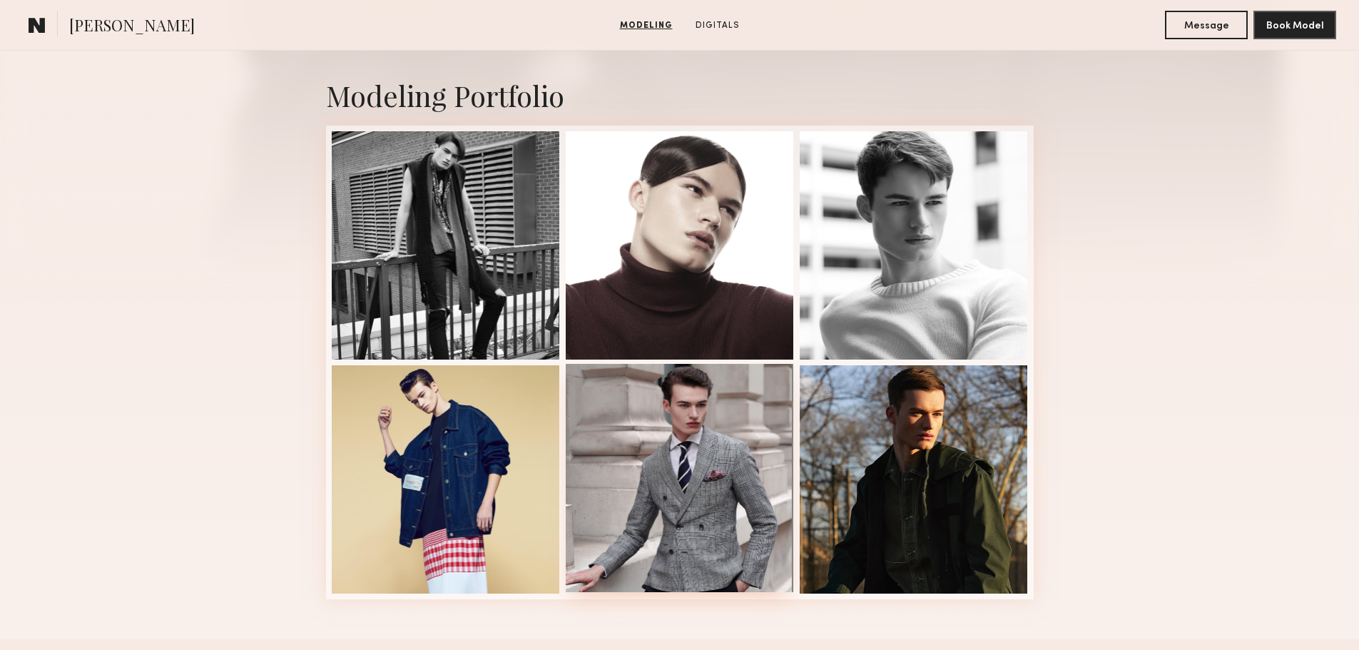
scroll to position [143, 0]
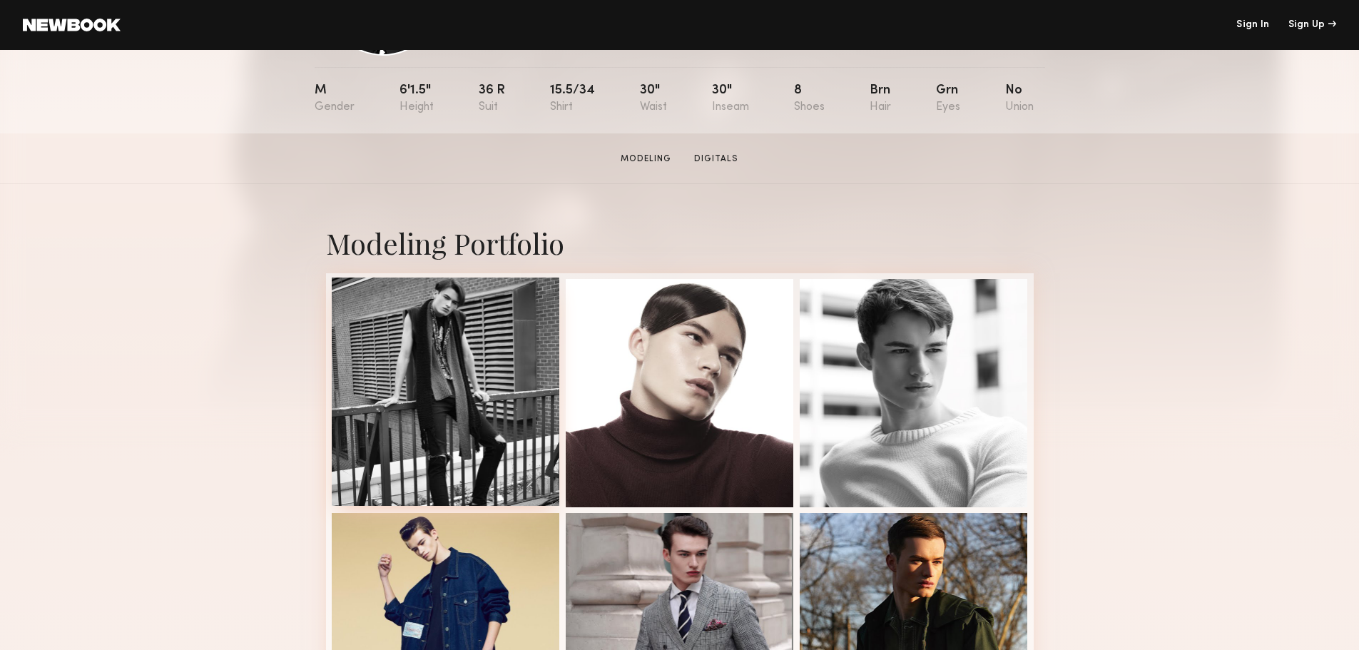
click at [442, 360] on div at bounding box center [446, 391] width 228 height 228
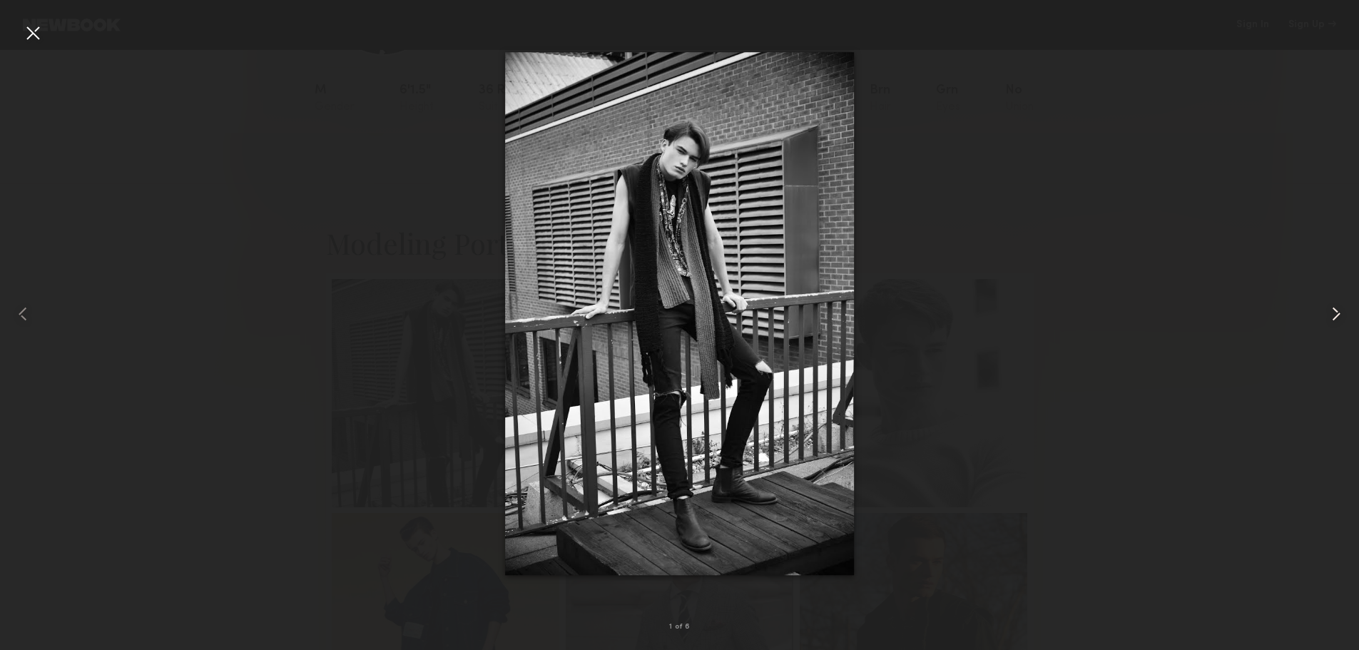
click at [1350, 308] on div at bounding box center [1332, 313] width 54 height 581
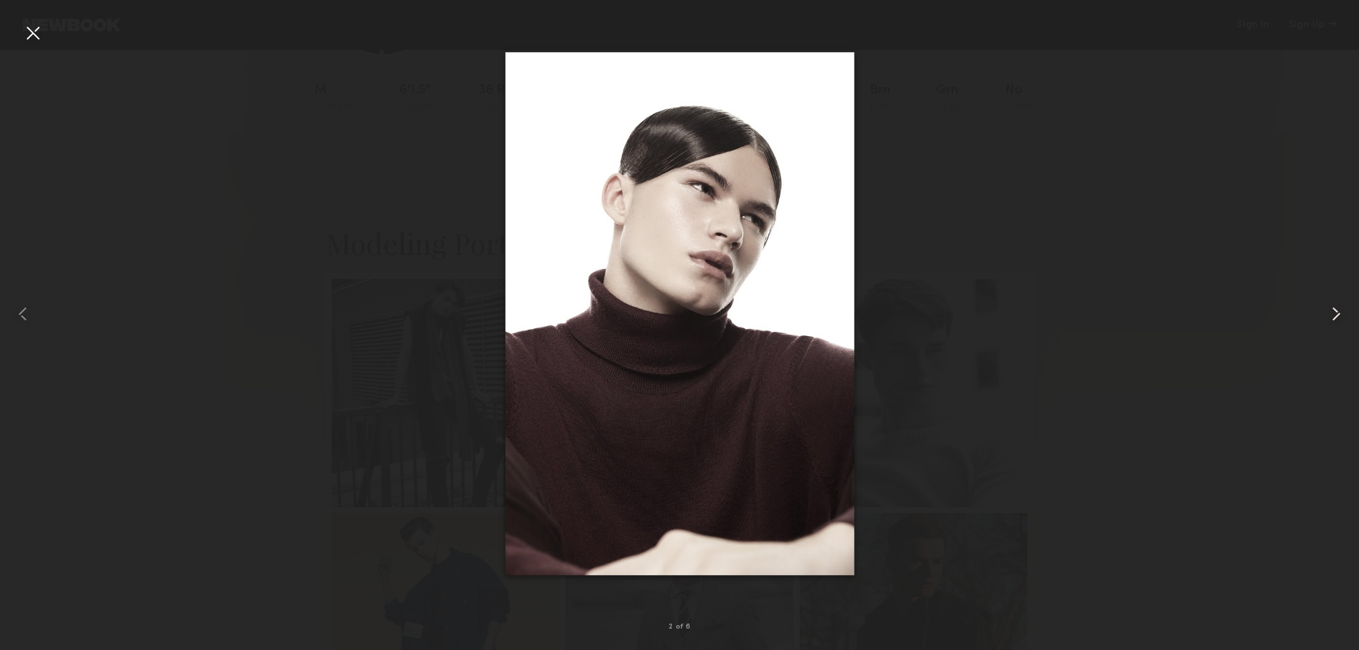
click at [1347, 309] on div at bounding box center [1332, 313] width 54 height 581
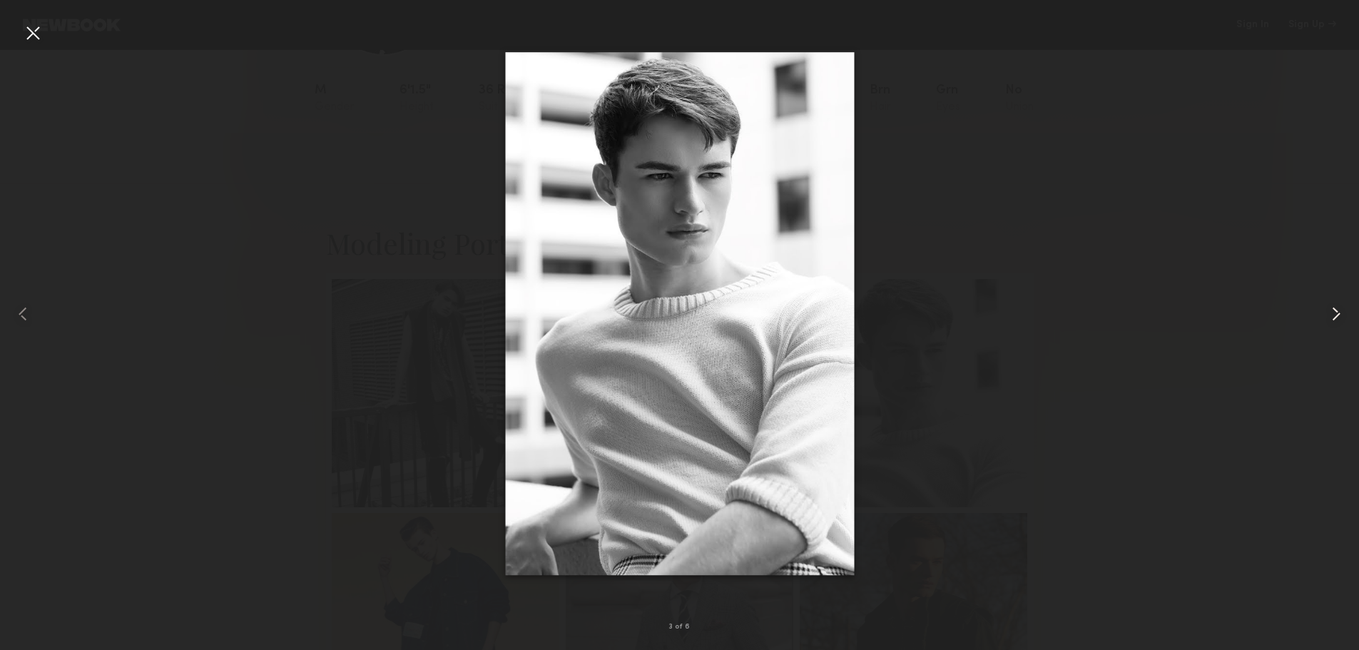
click at [1347, 309] on div at bounding box center [1332, 313] width 54 height 581
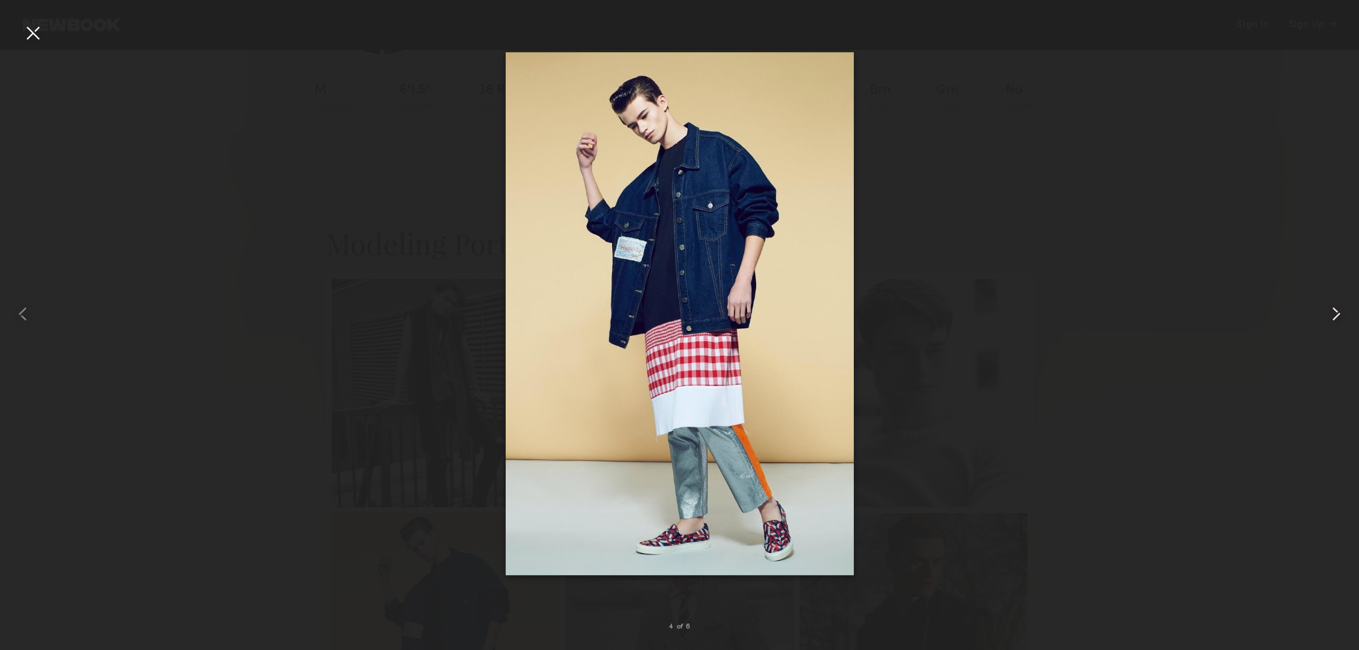
click at [1347, 309] on div at bounding box center [1332, 313] width 54 height 581
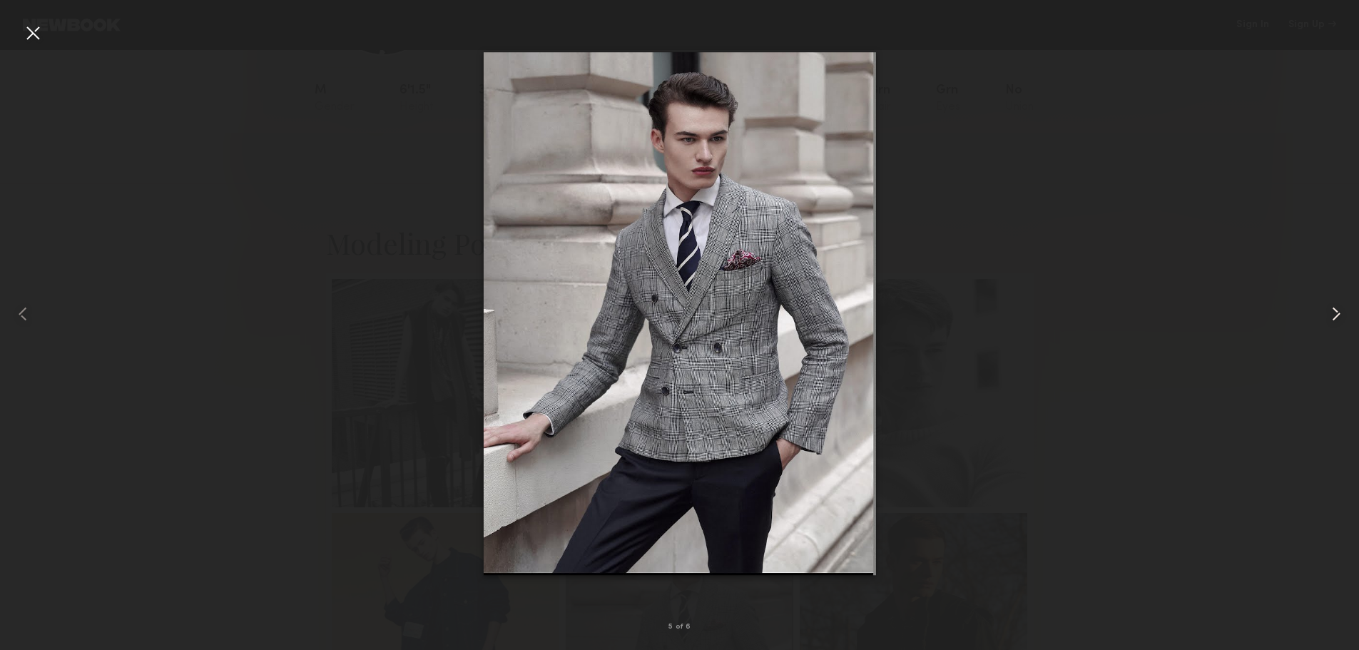
click at [1347, 309] on div at bounding box center [1332, 313] width 54 height 581
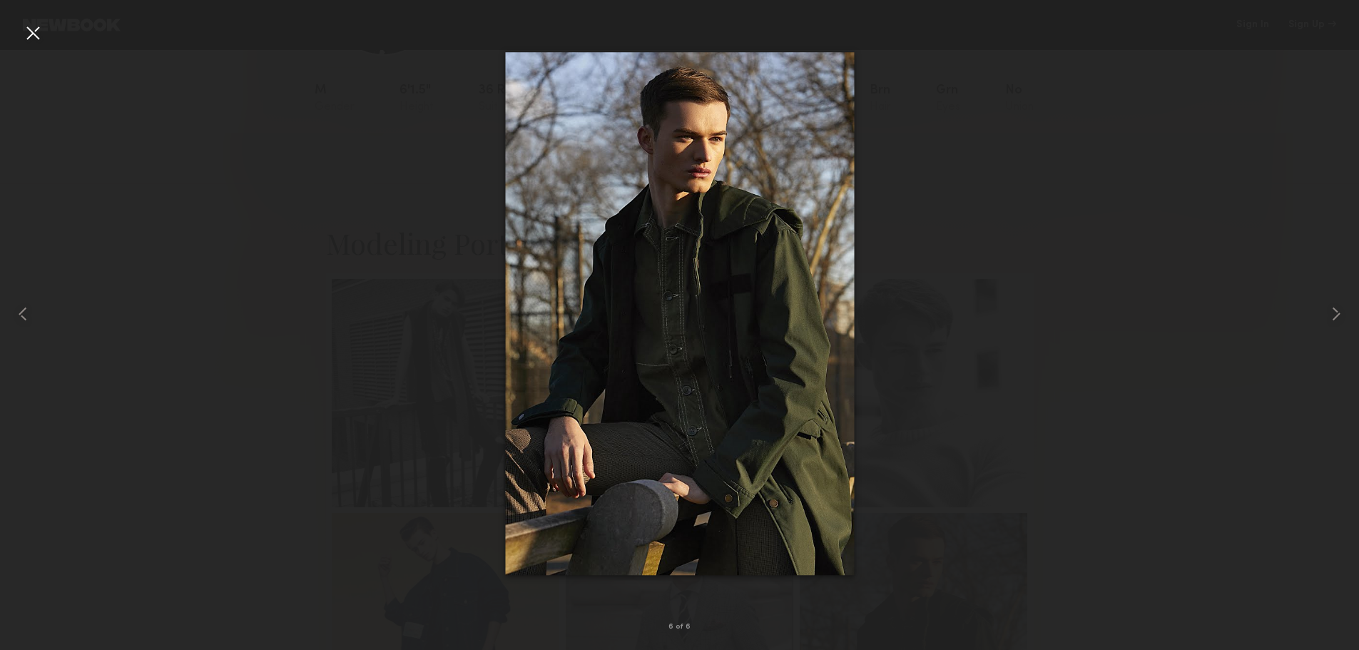
click at [1229, 280] on div at bounding box center [679, 313] width 1359 height 581
click at [1333, 315] on common-icon at bounding box center [1336, 313] width 23 height 23
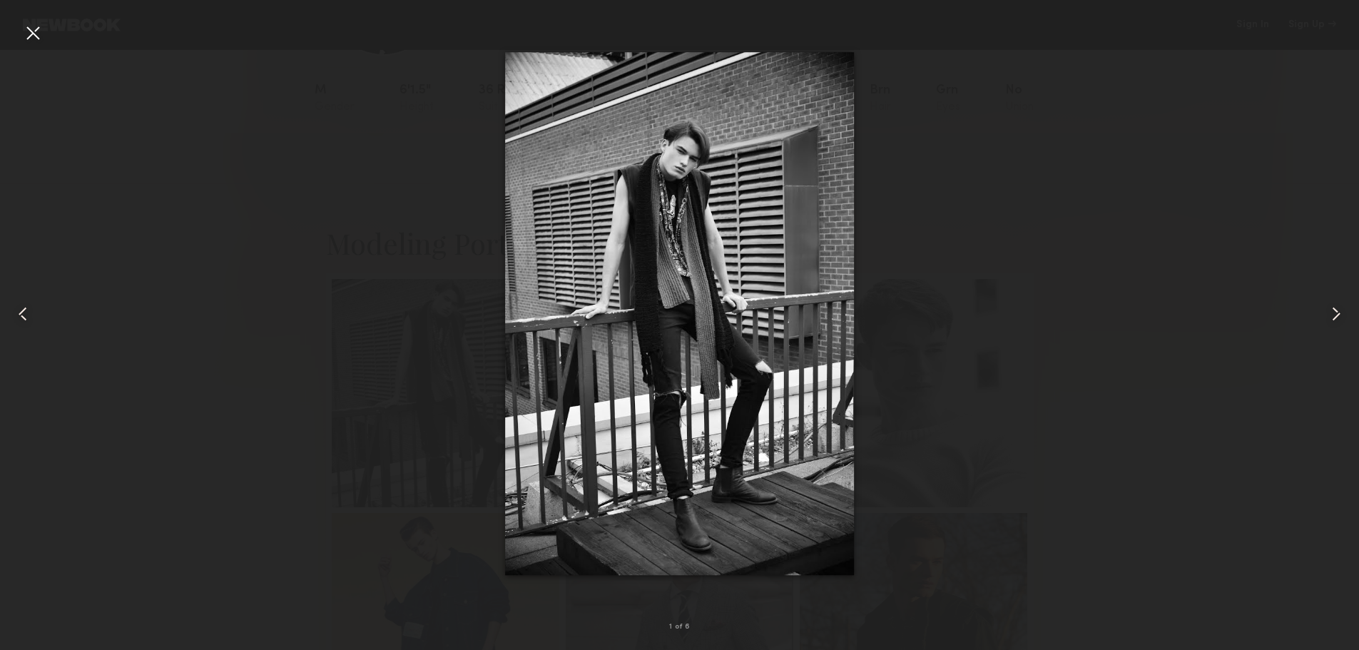
click at [1268, 122] on div at bounding box center [679, 313] width 1359 height 581
click at [42, 36] on div at bounding box center [32, 32] width 23 height 23
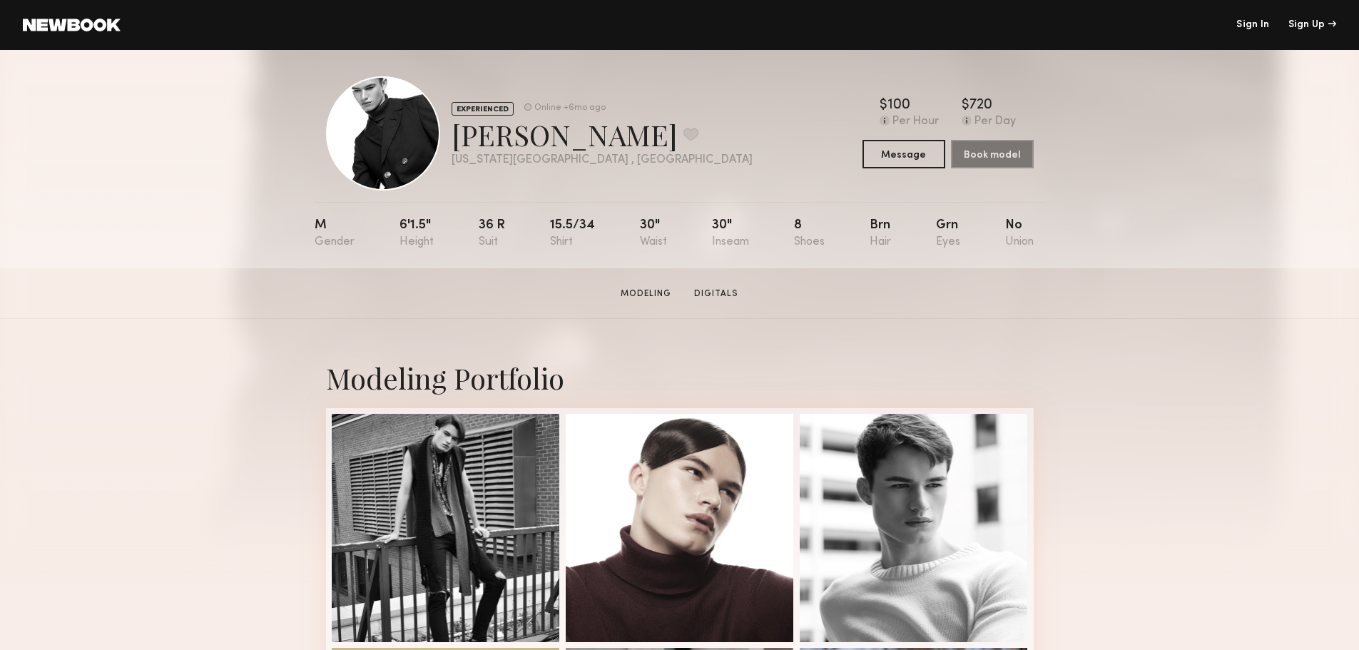
scroll to position [0, 0]
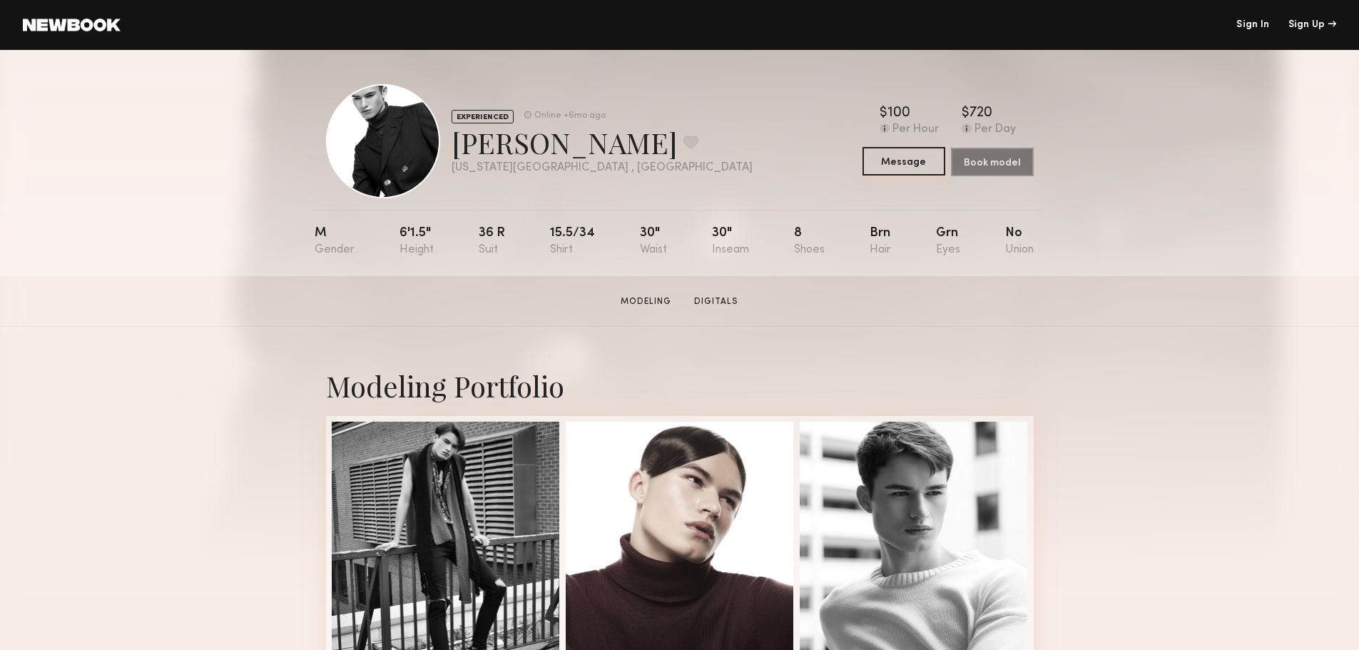
click at [929, 173] on button "Message" at bounding box center [903, 161] width 83 height 29
click at [382, 135] on div at bounding box center [383, 141] width 114 height 114
